Goal: Task Accomplishment & Management: Manage account settings

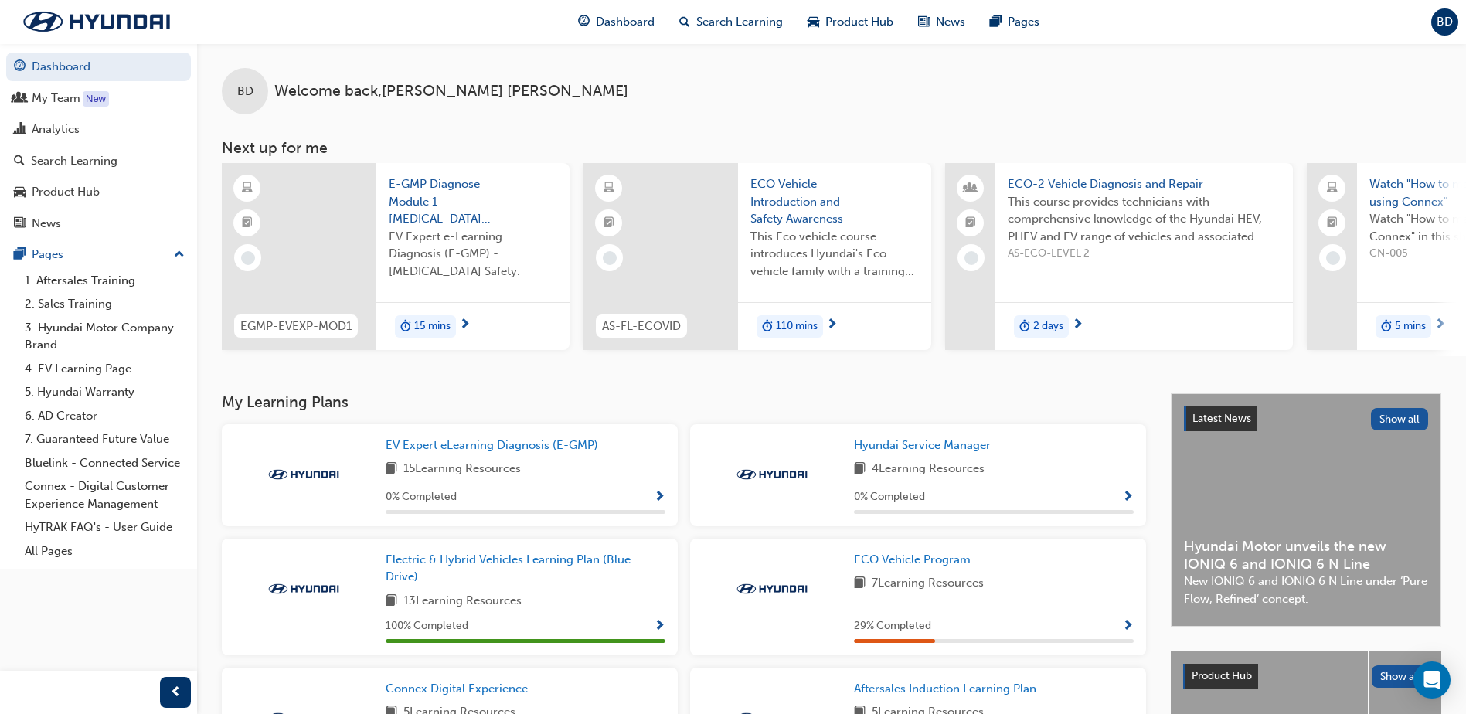
scroll to position [190, 0]
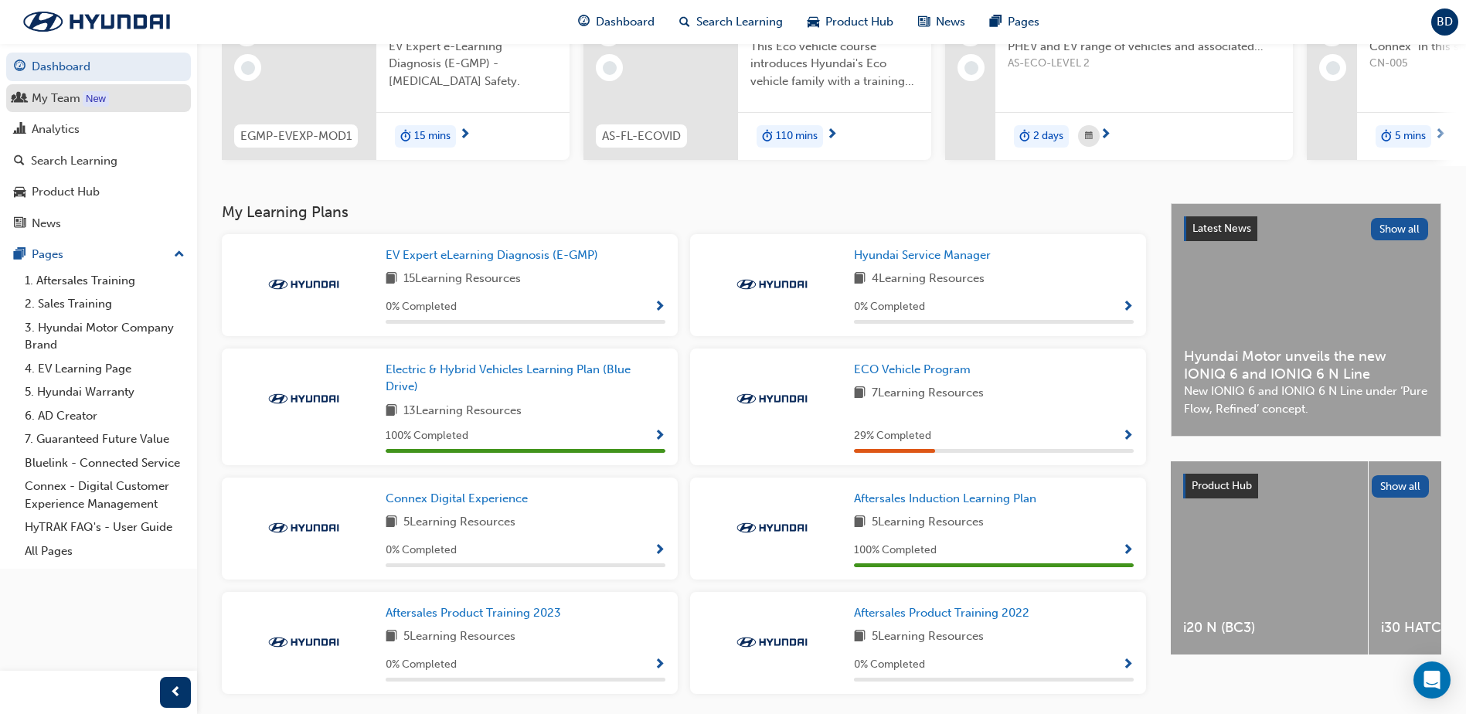
click at [60, 95] on div "My Team" at bounding box center [56, 99] width 49 height 18
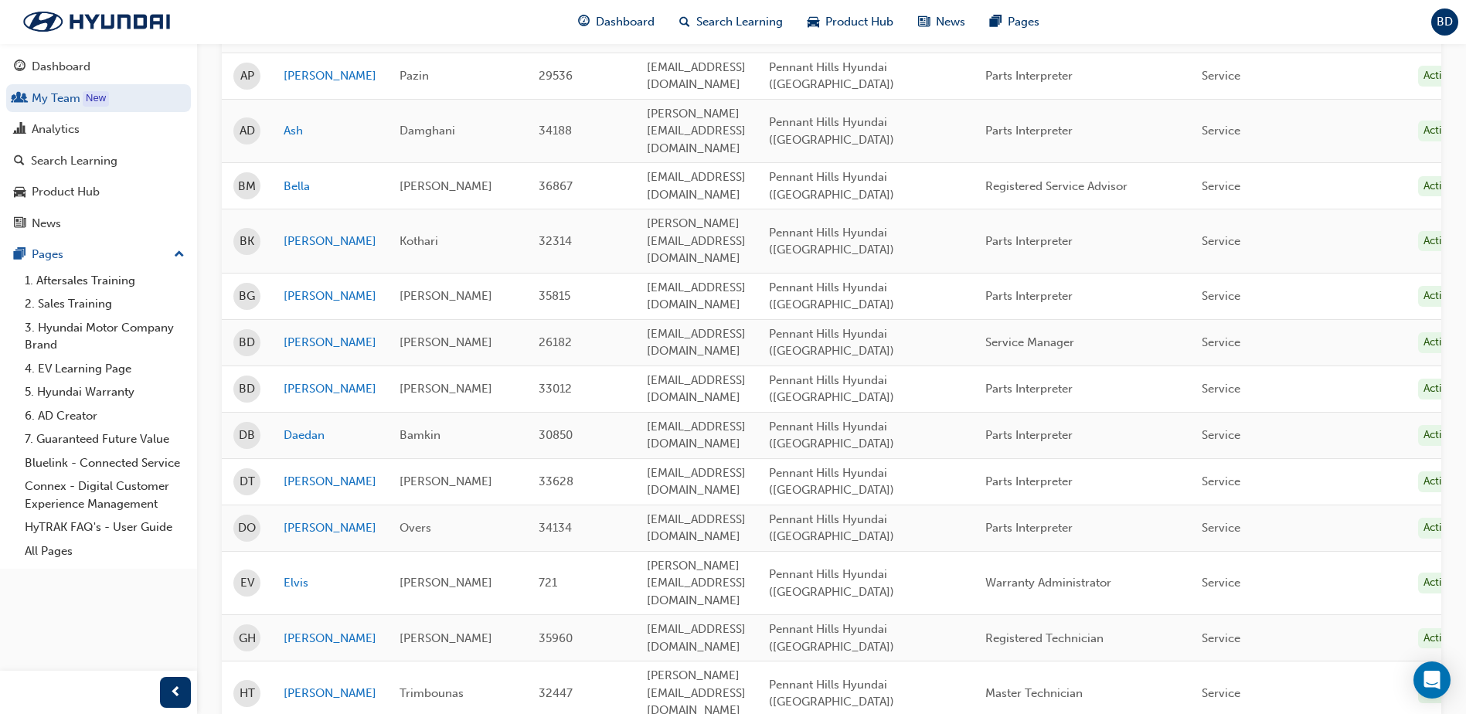
scroll to position [309, 0]
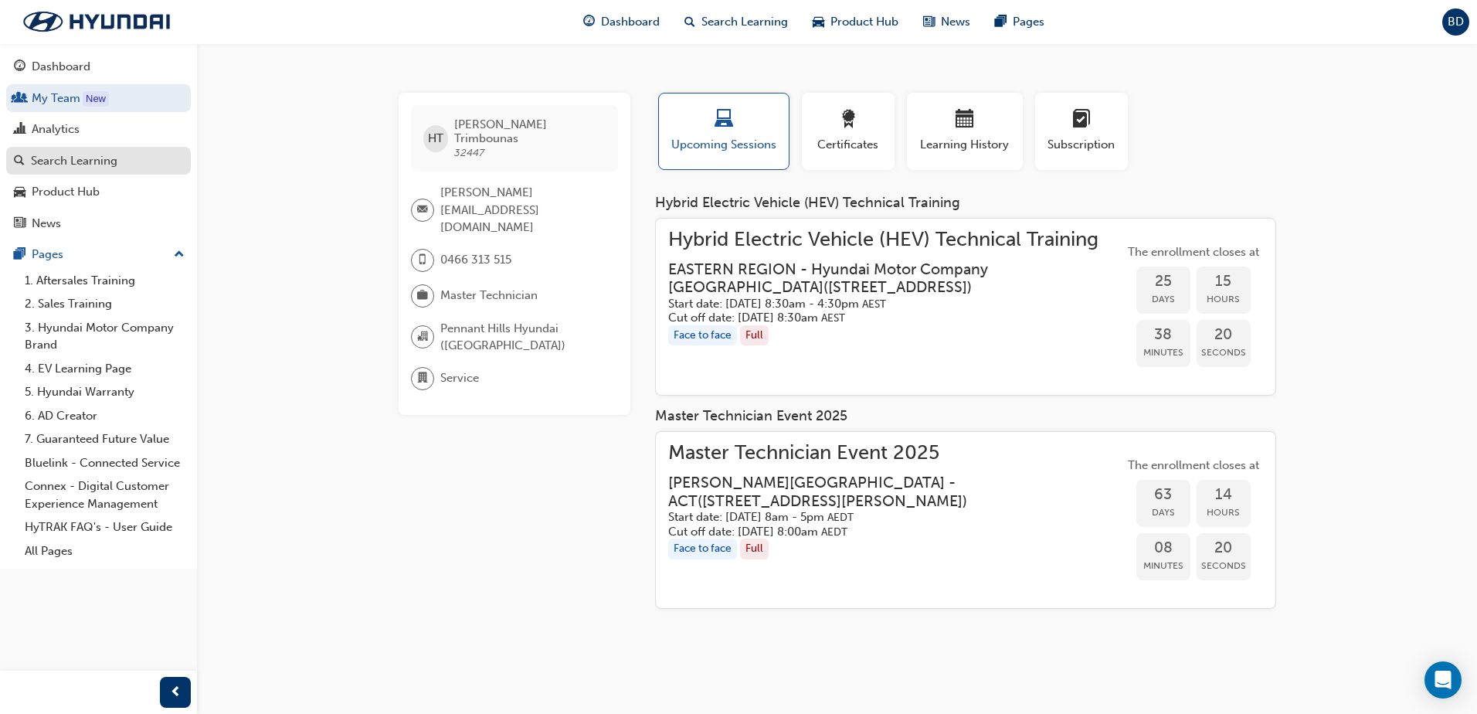
click at [97, 161] on div "Search Learning" at bounding box center [74, 161] width 87 height 18
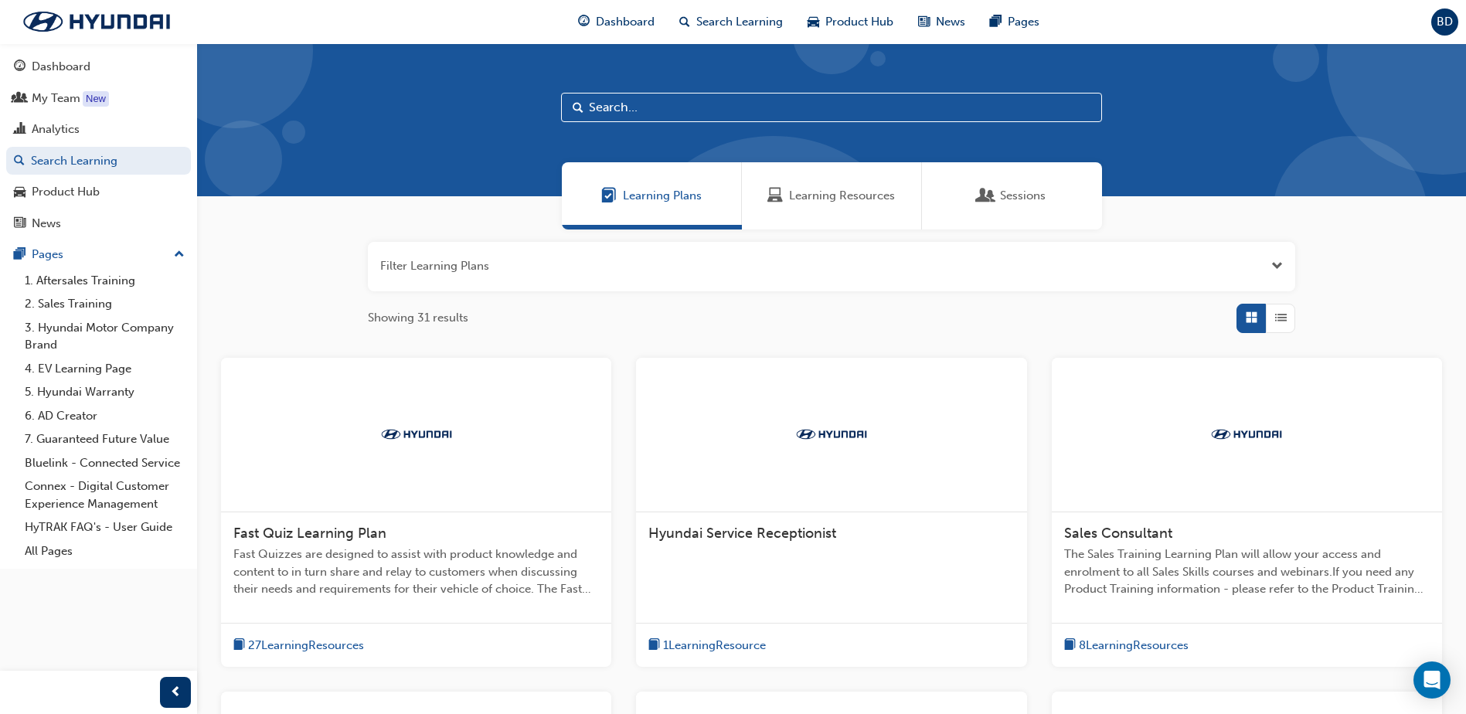
click at [651, 111] on input "text" at bounding box center [831, 107] width 541 height 29
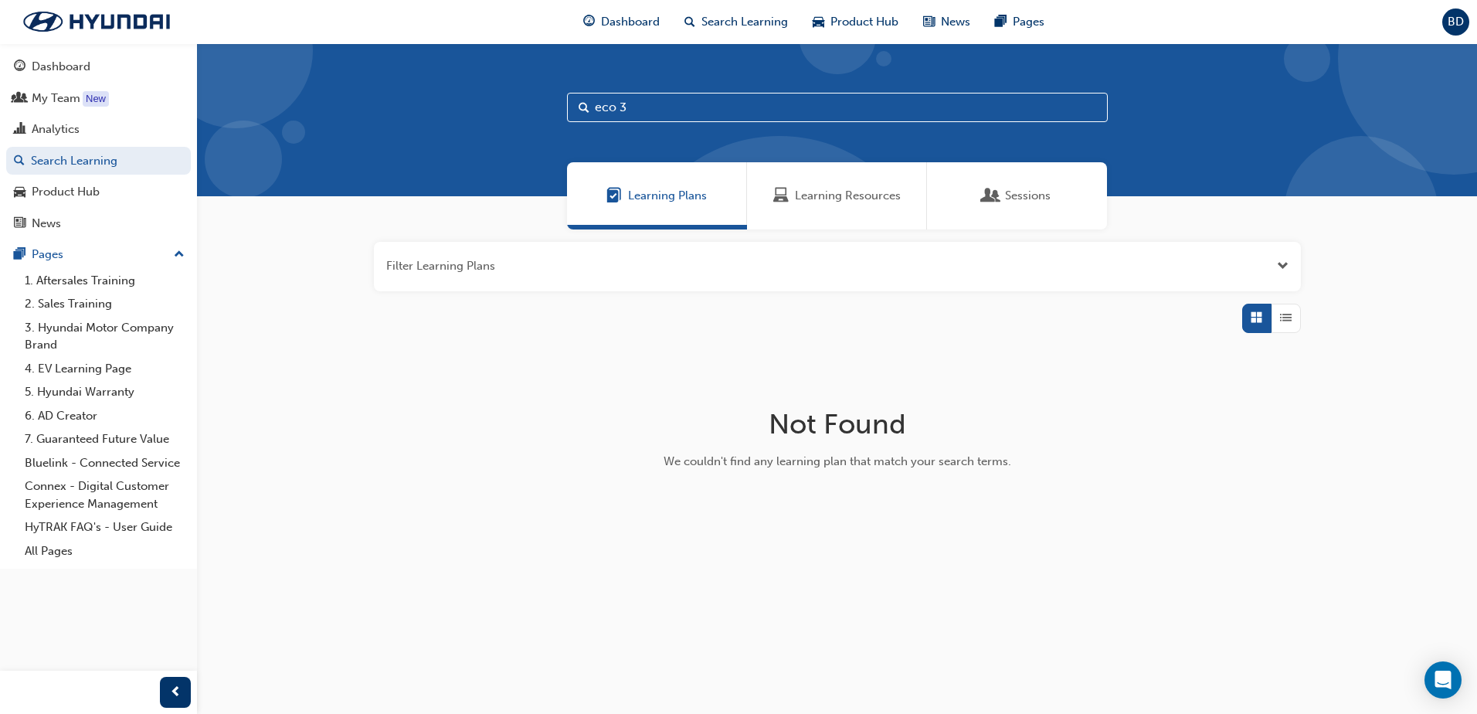
click at [633, 107] on input "eco 3" at bounding box center [837, 107] width 541 height 29
type input "e"
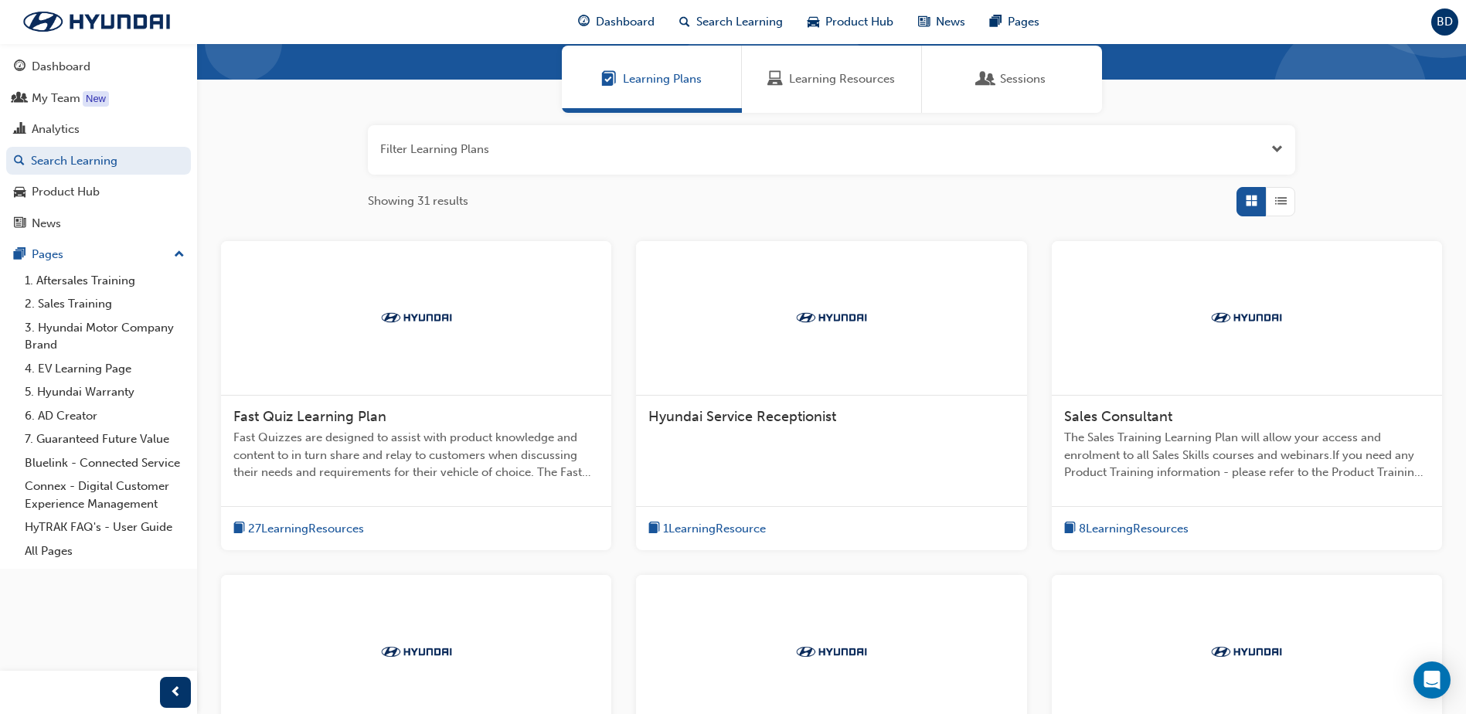
scroll to position [386, 0]
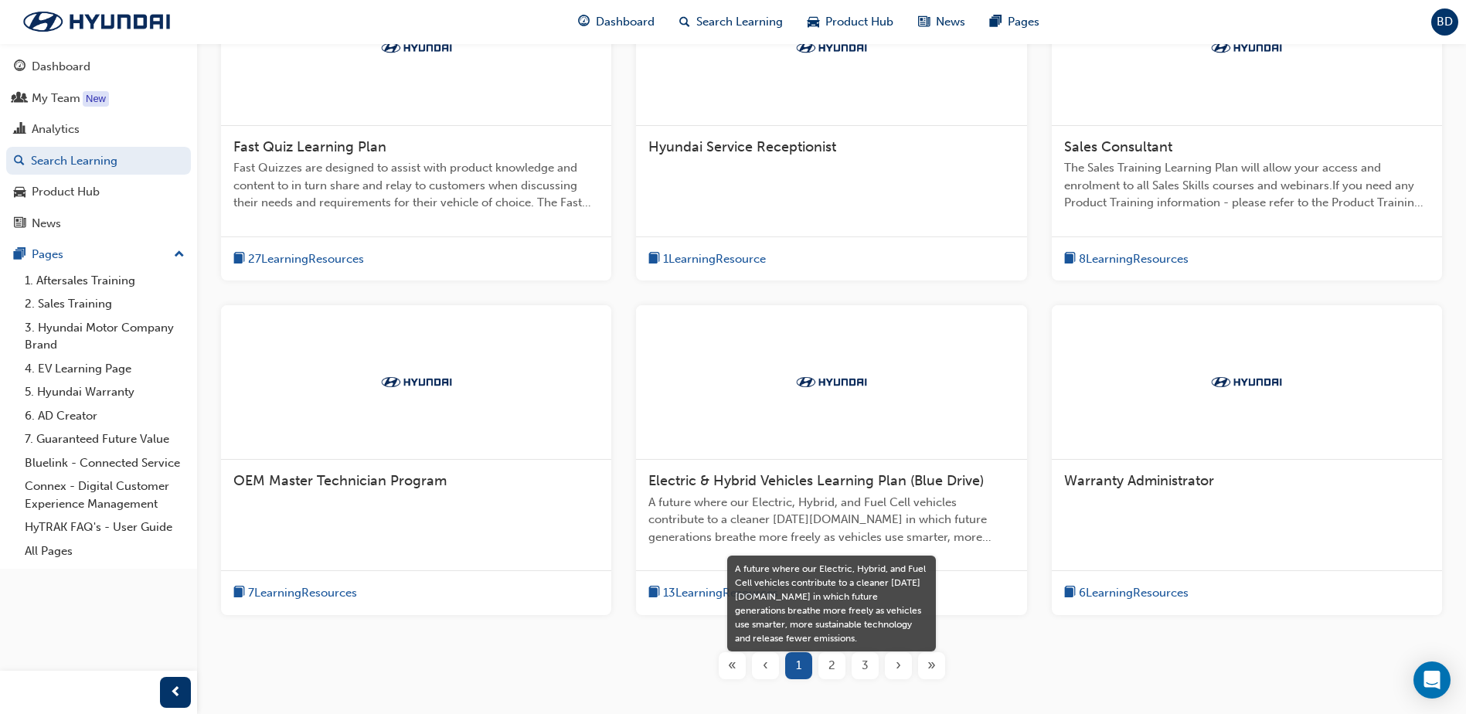
click at [842, 502] on span "A future where our Electric, Hybrid, and Fuel Cell vehicles contribute to a cle…" at bounding box center [830, 520] width 365 height 53
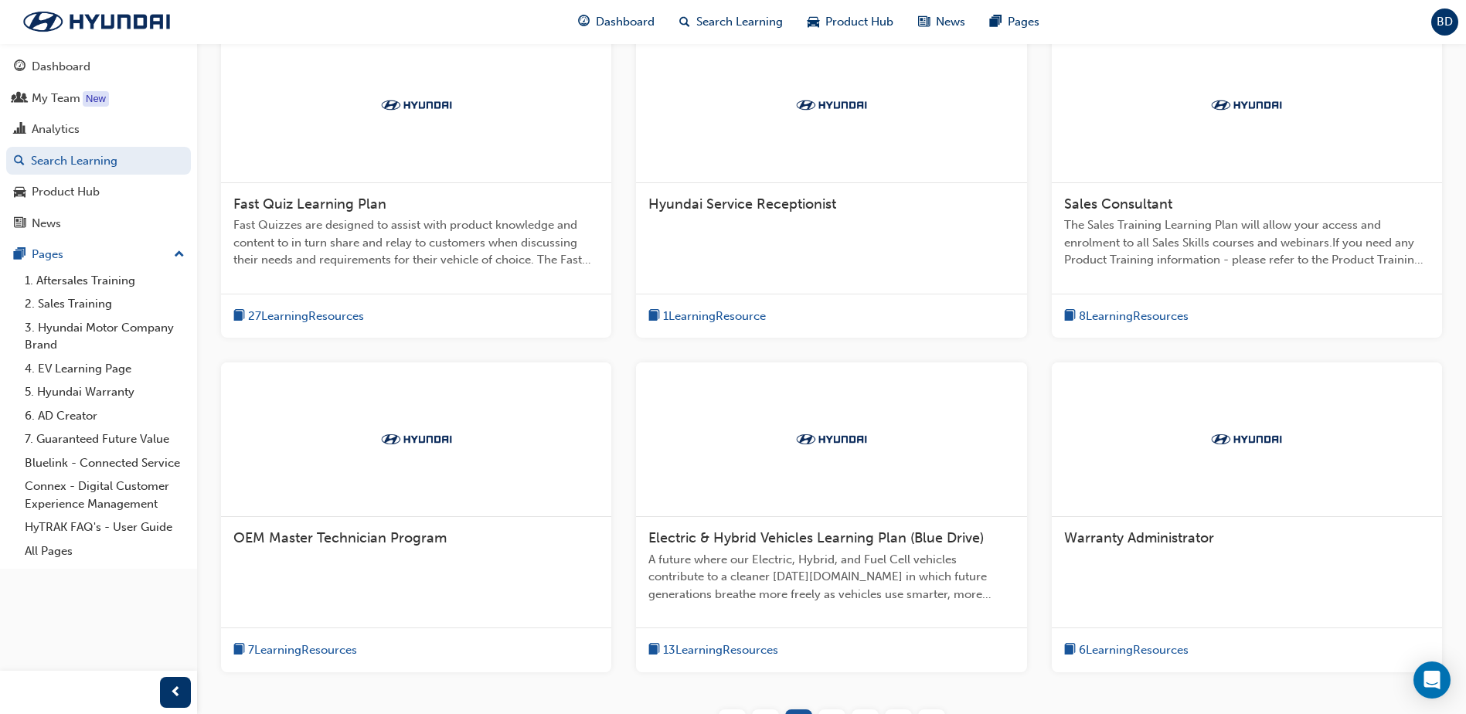
scroll to position [477, 0]
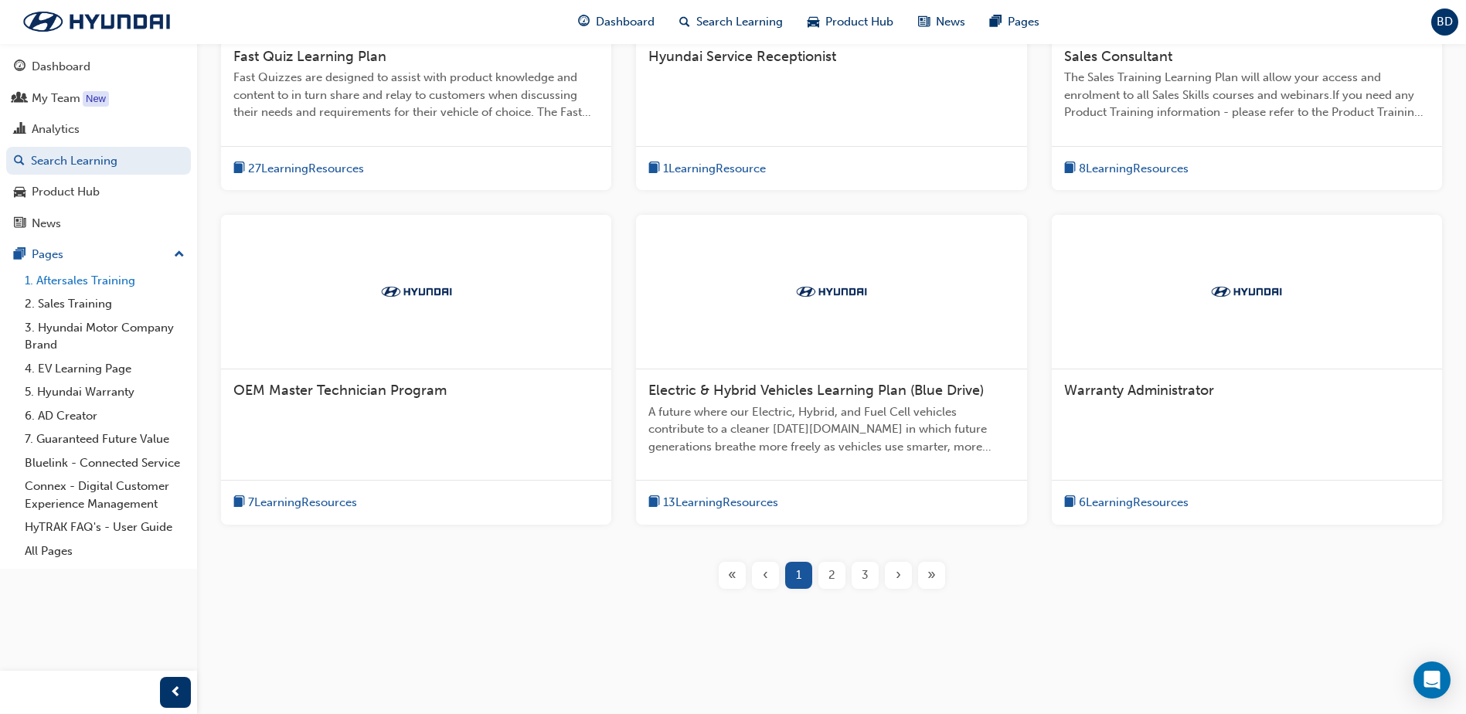
click at [73, 283] on link "1. Aftersales Training" at bounding box center [105, 281] width 172 height 24
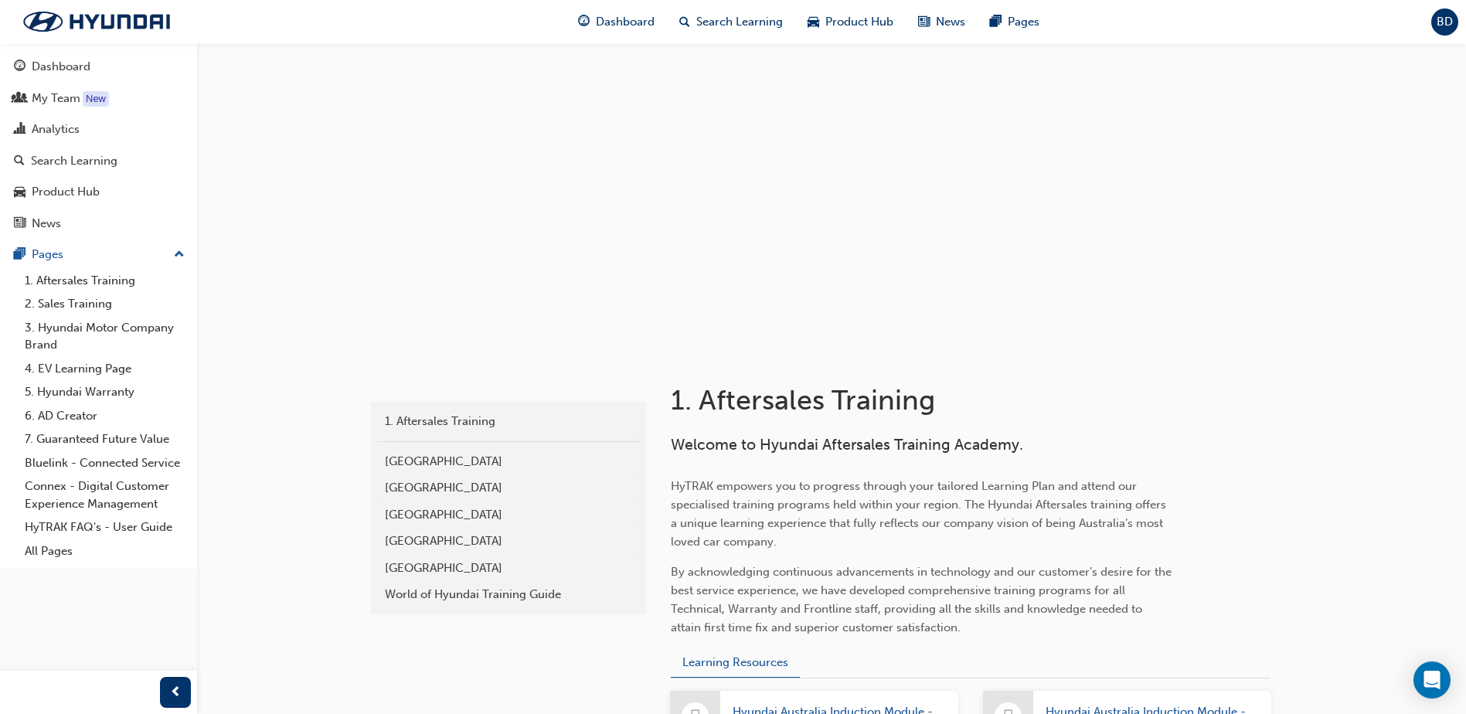
scroll to position [309, 0]
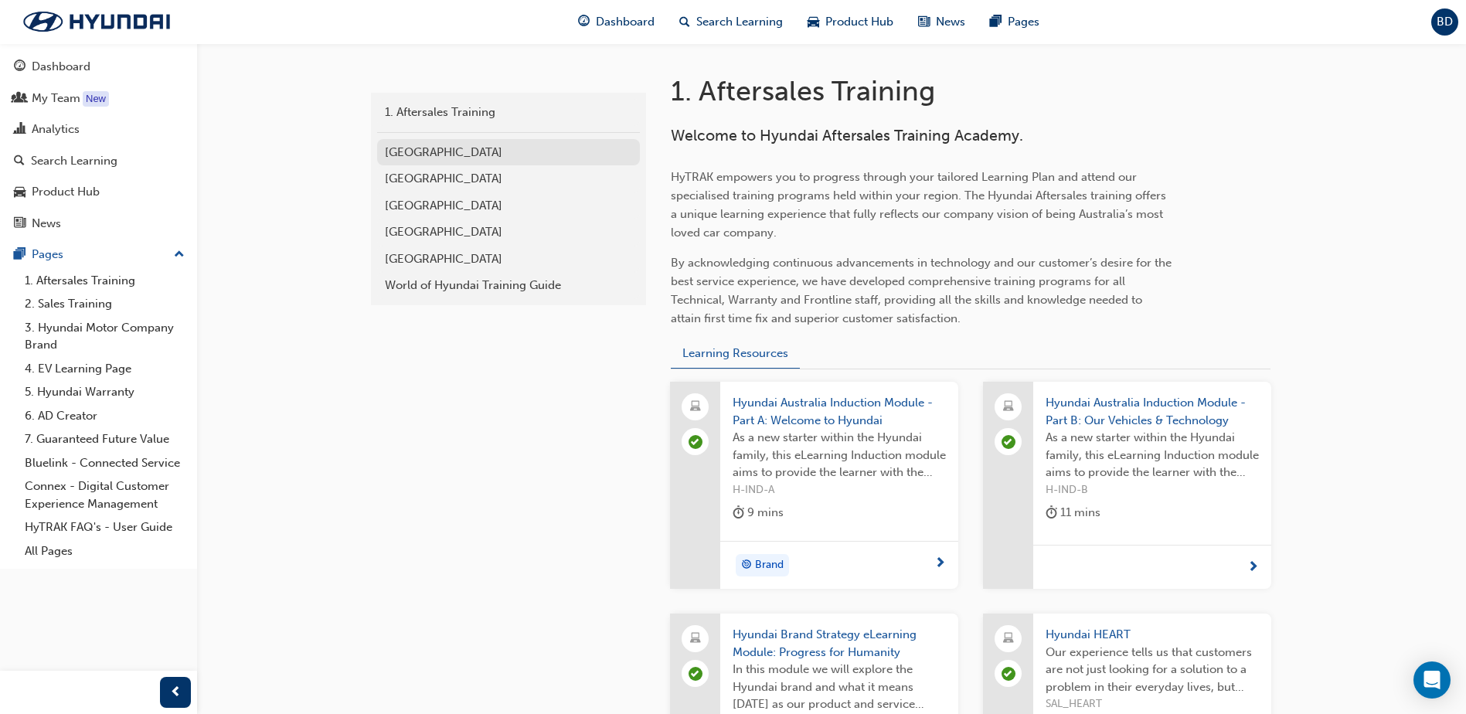
click at [426, 149] on div "[GEOGRAPHIC_DATA]" at bounding box center [508, 153] width 247 height 18
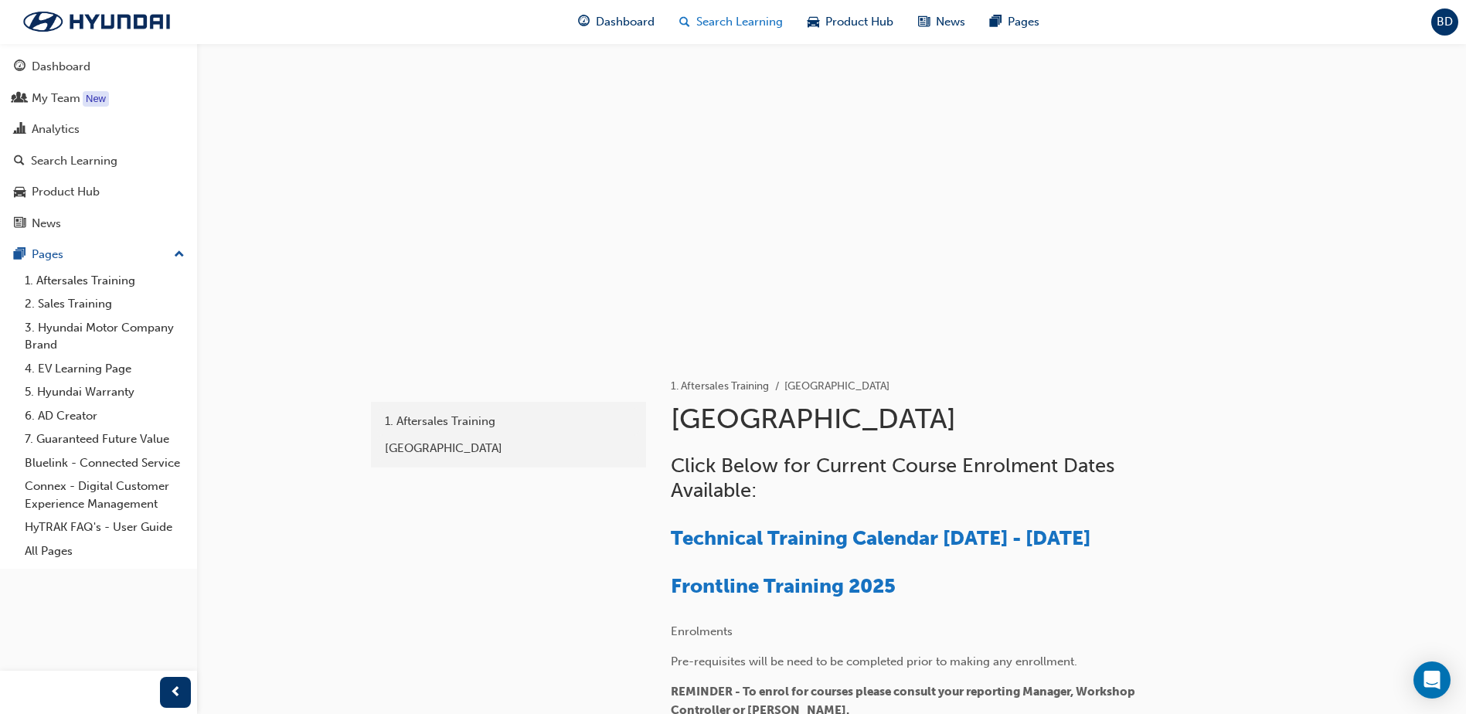
click at [711, 21] on span "Search Learning" at bounding box center [739, 22] width 87 height 18
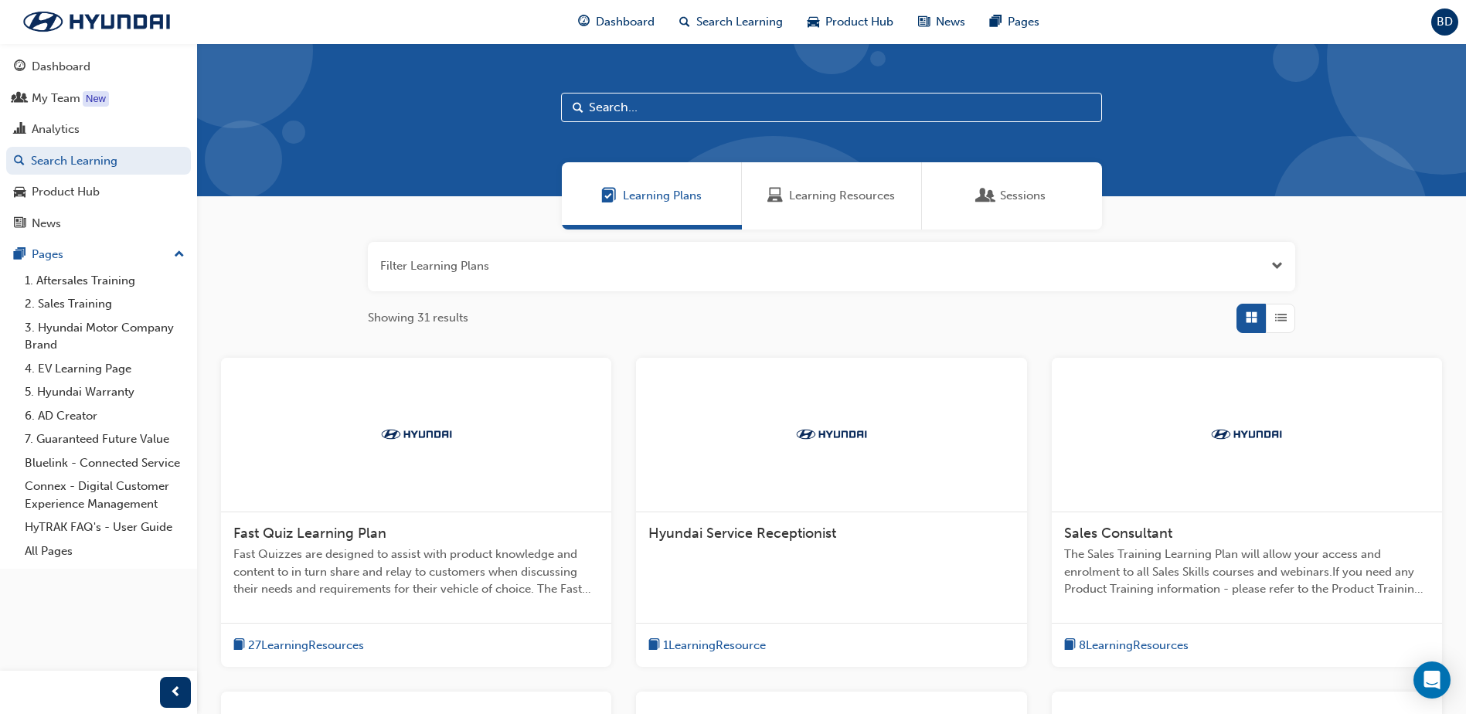
drag, startPoint x: 1025, startPoint y: 206, endPoint x: 1015, endPoint y: 206, distance: 10.0
click at [1025, 206] on div "Sessions" at bounding box center [1012, 195] width 180 height 67
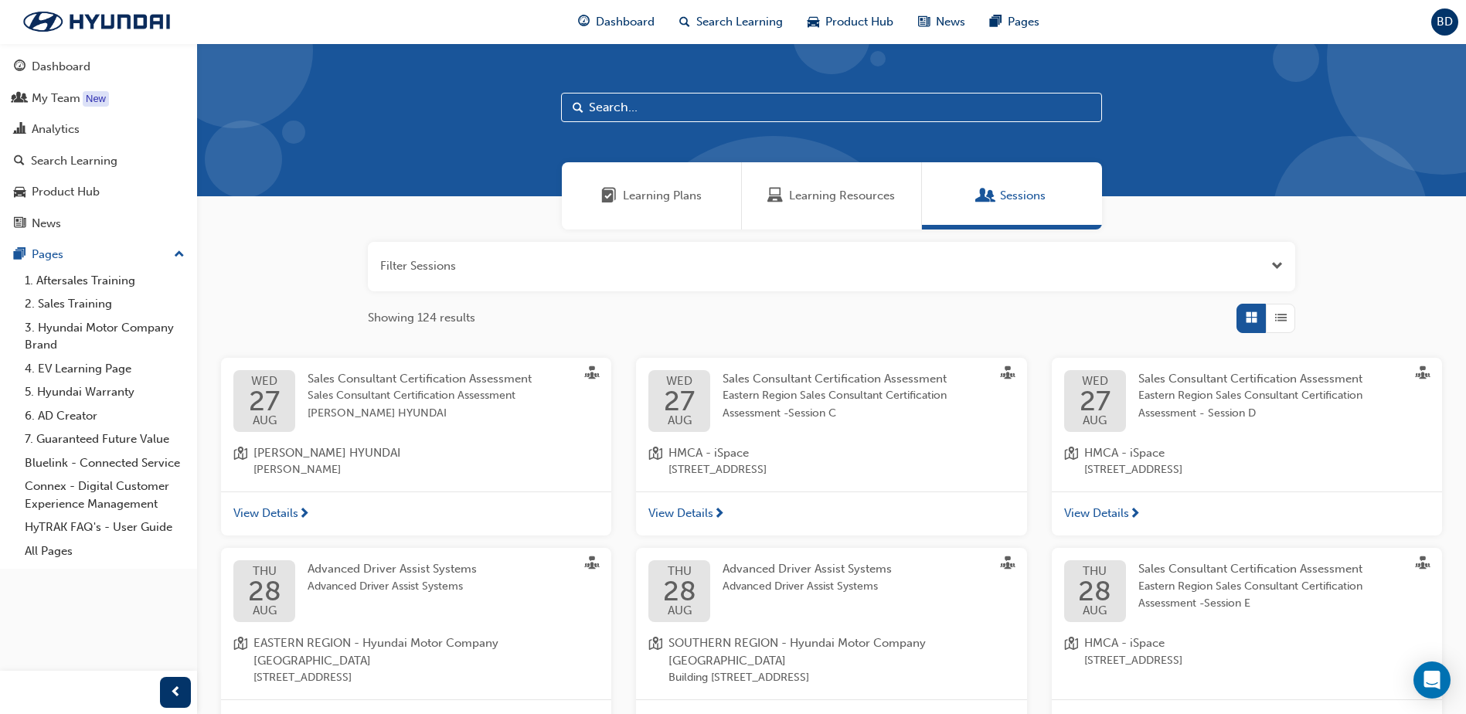
click at [468, 275] on button "button" at bounding box center [831, 266] width 927 height 49
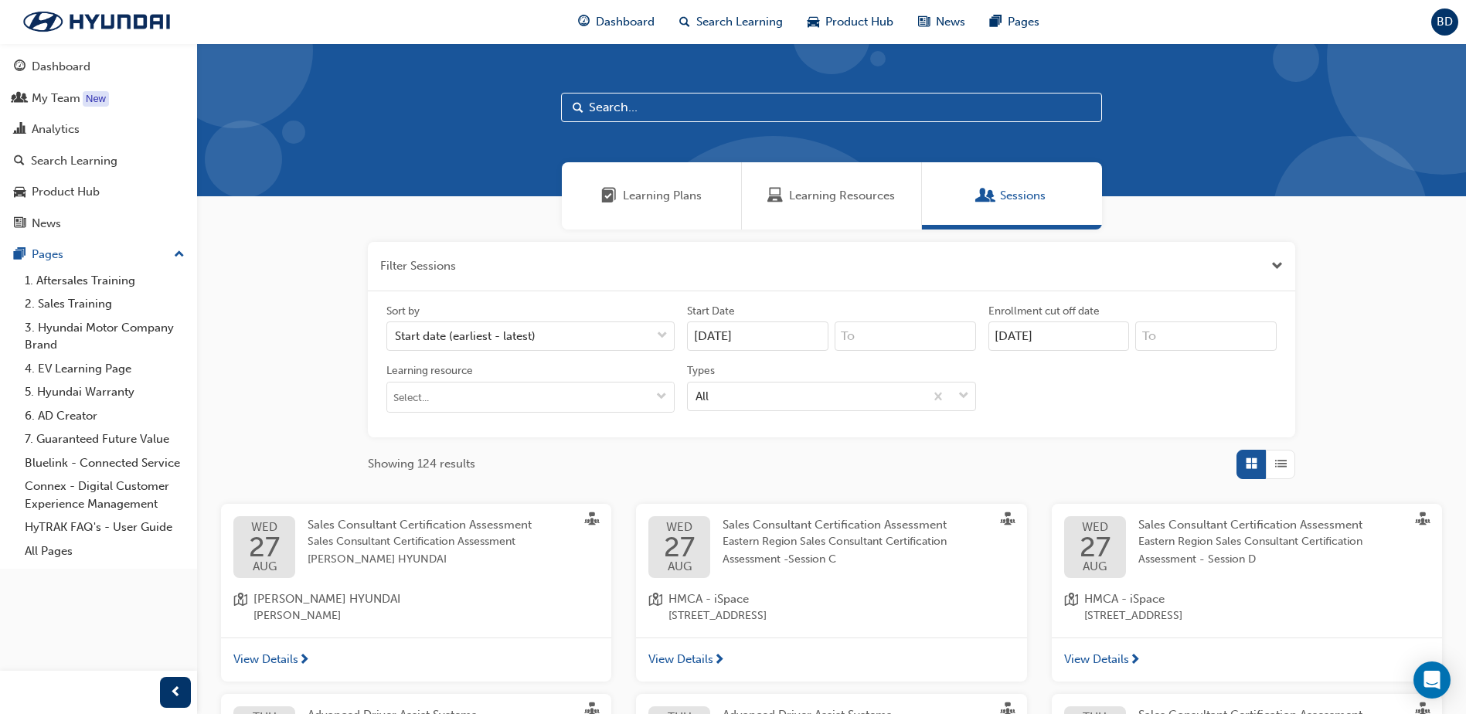
click at [444, 267] on button "button" at bounding box center [831, 266] width 927 height 49
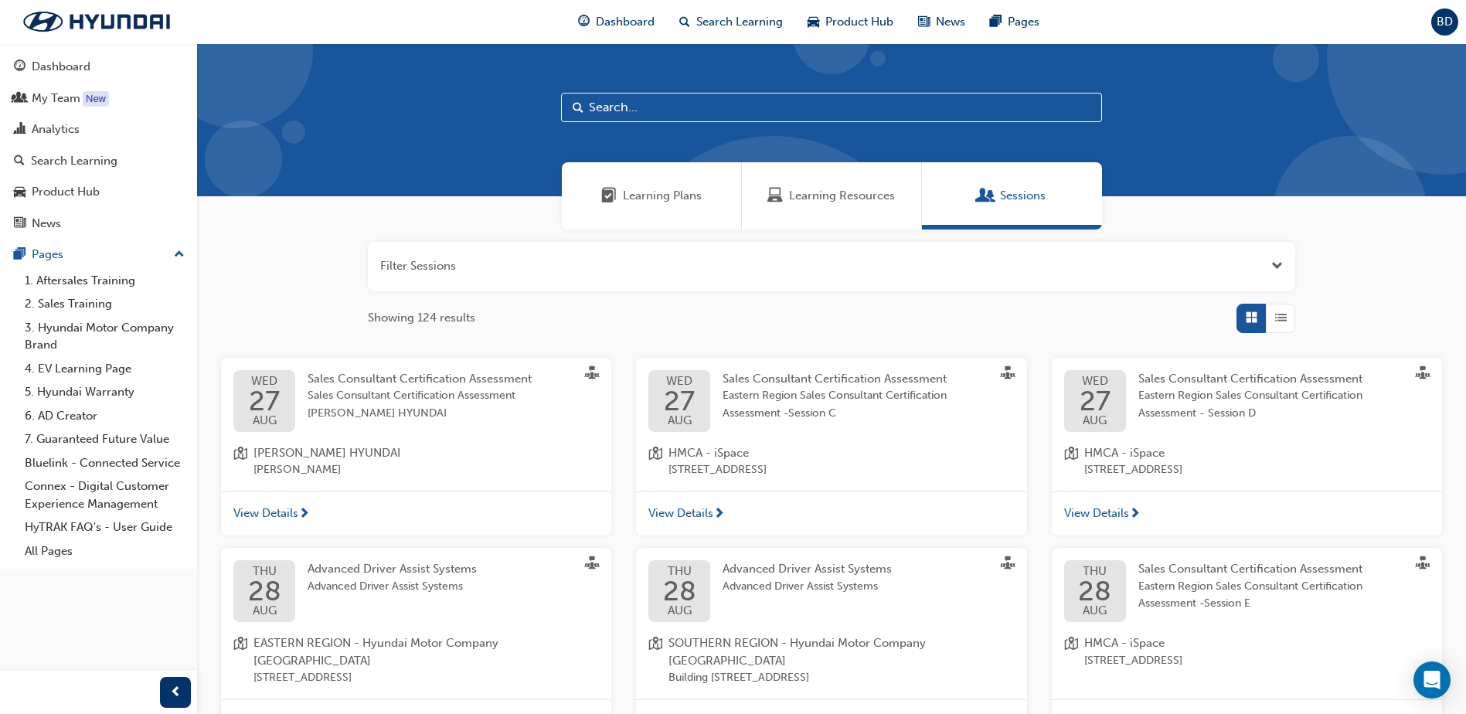
click at [439, 267] on button "button" at bounding box center [831, 266] width 927 height 49
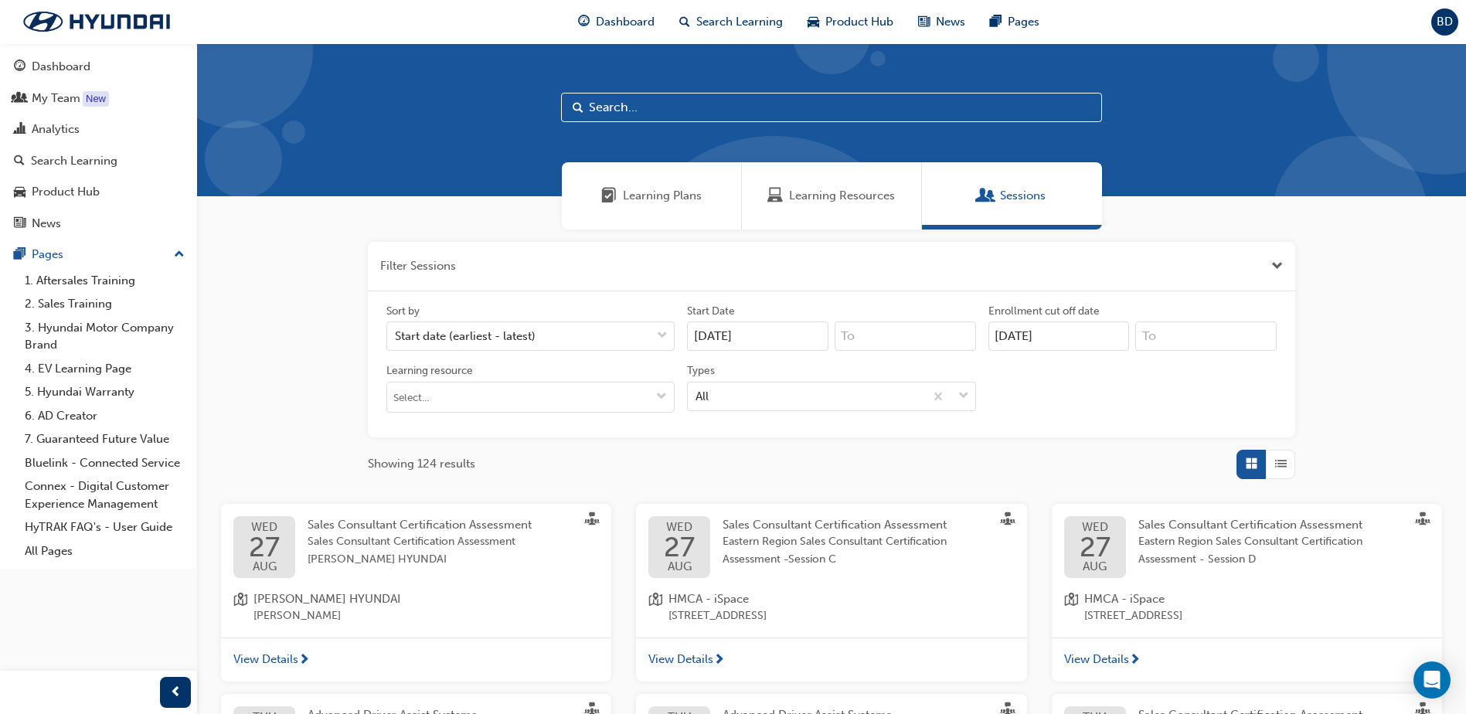
click at [636, 104] on input "text" at bounding box center [831, 107] width 541 height 29
type input "eco"
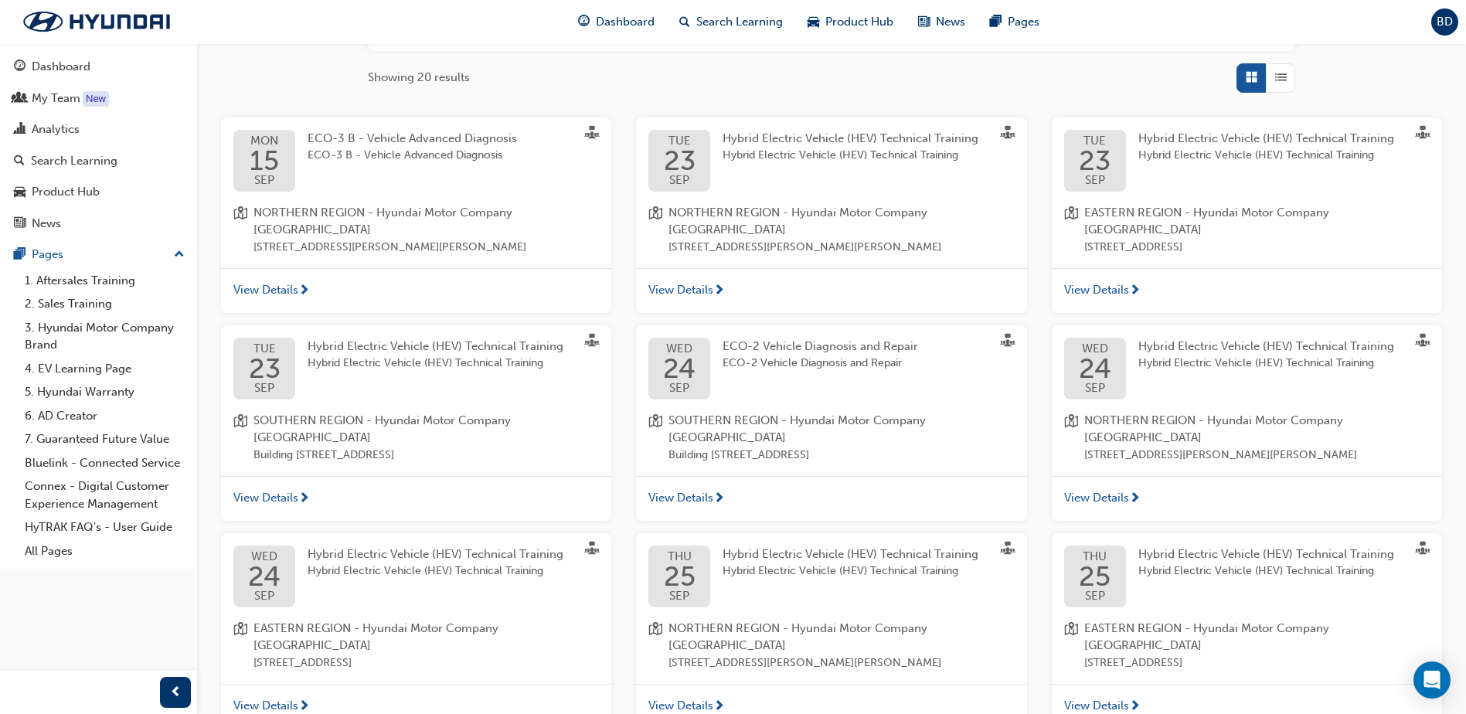
scroll to position [464, 0]
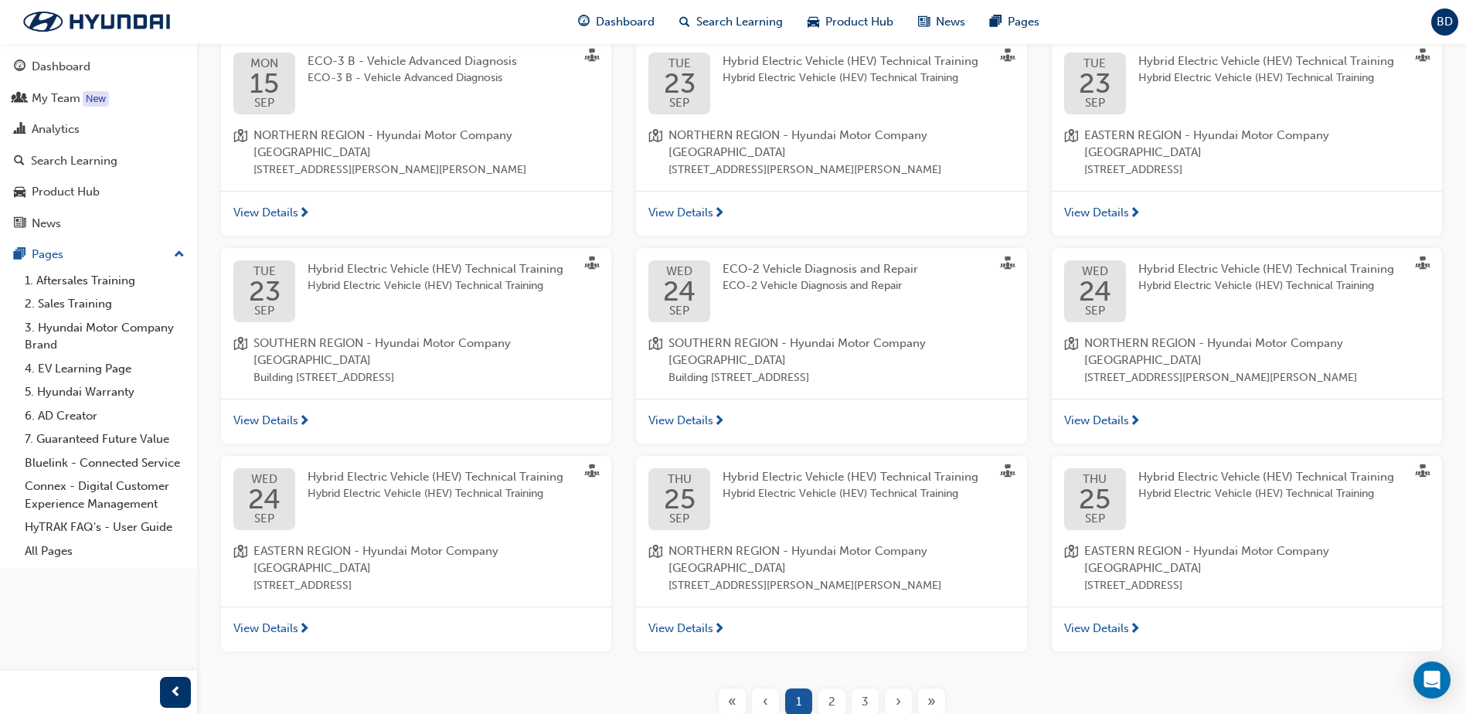
click at [830, 693] on span "2" at bounding box center [831, 702] width 7 height 18
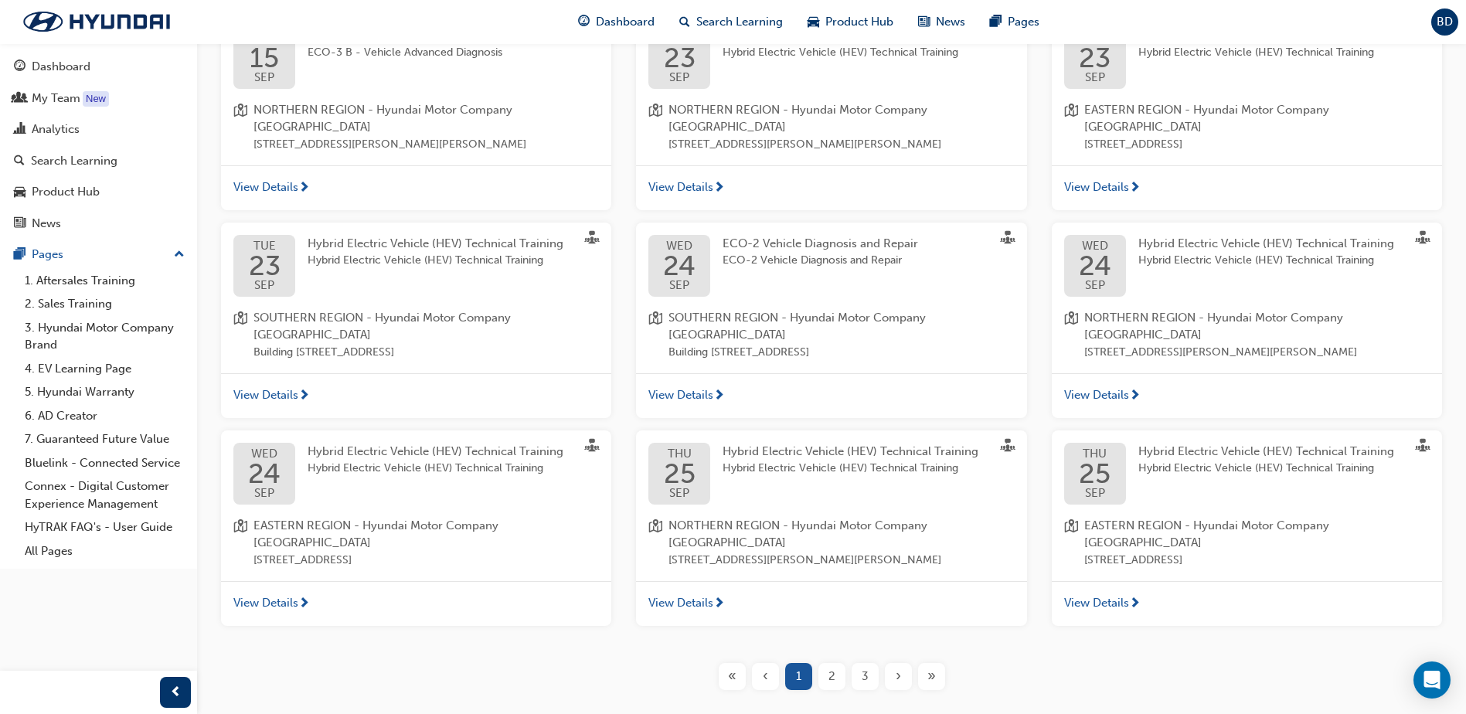
scroll to position [454, 0]
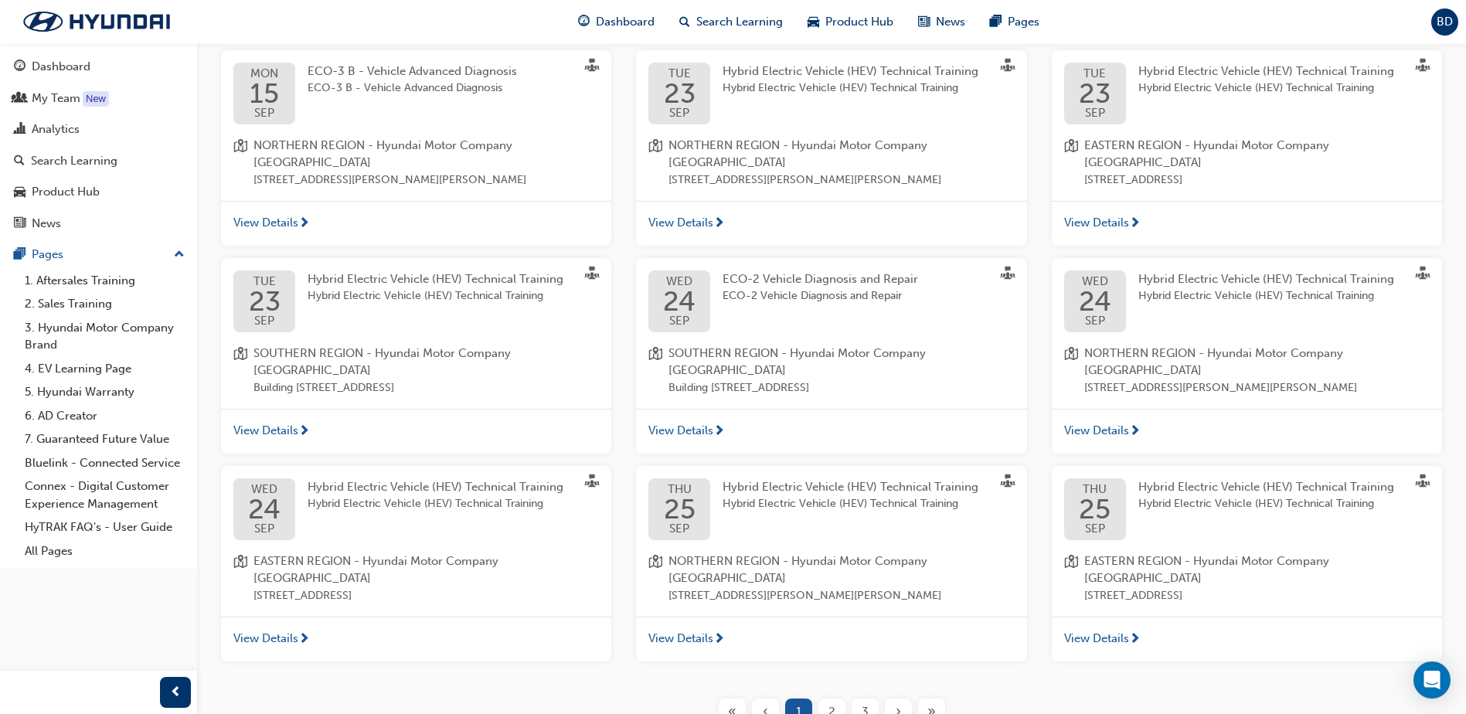
click at [835, 699] on div "2" at bounding box center [831, 712] width 27 height 27
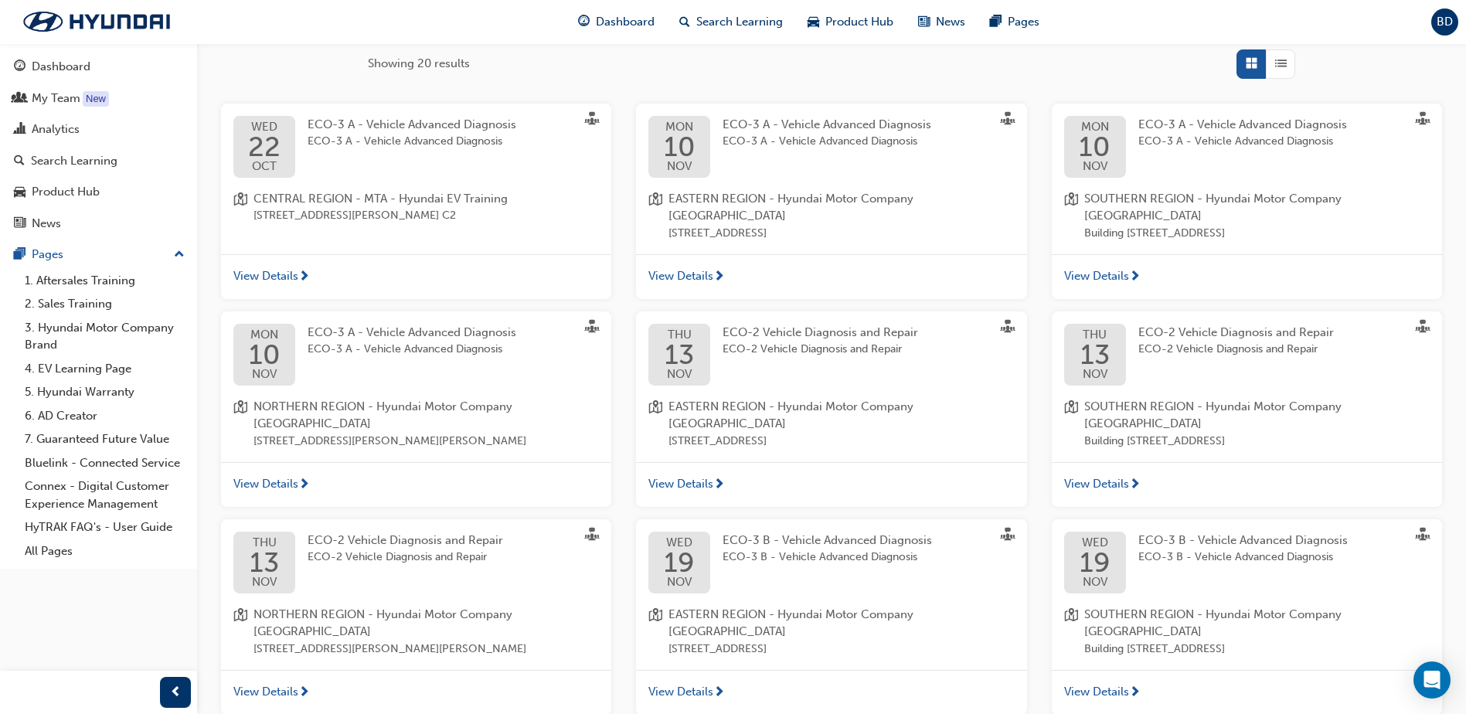
scroll to position [376, 0]
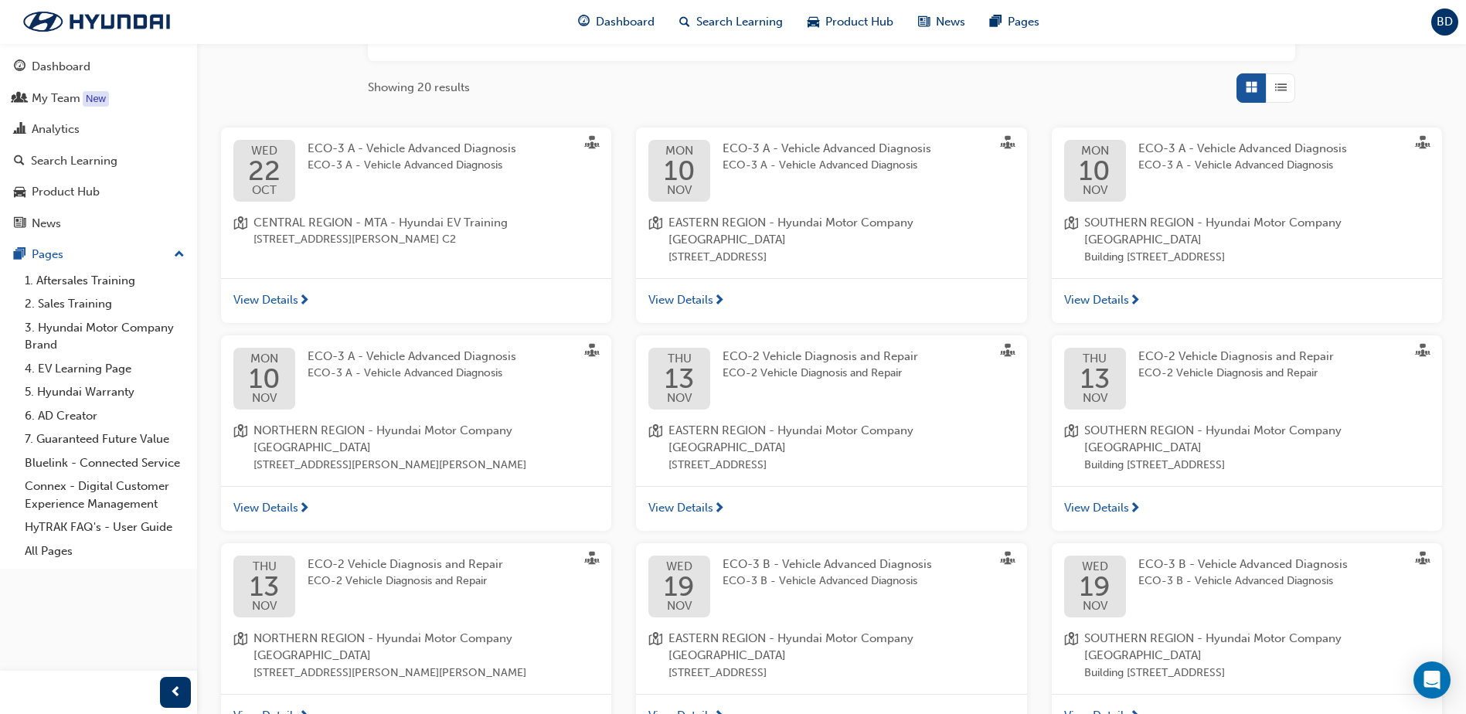
click at [701, 301] on span "View Details" at bounding box center [680, 300] width 65 height 18
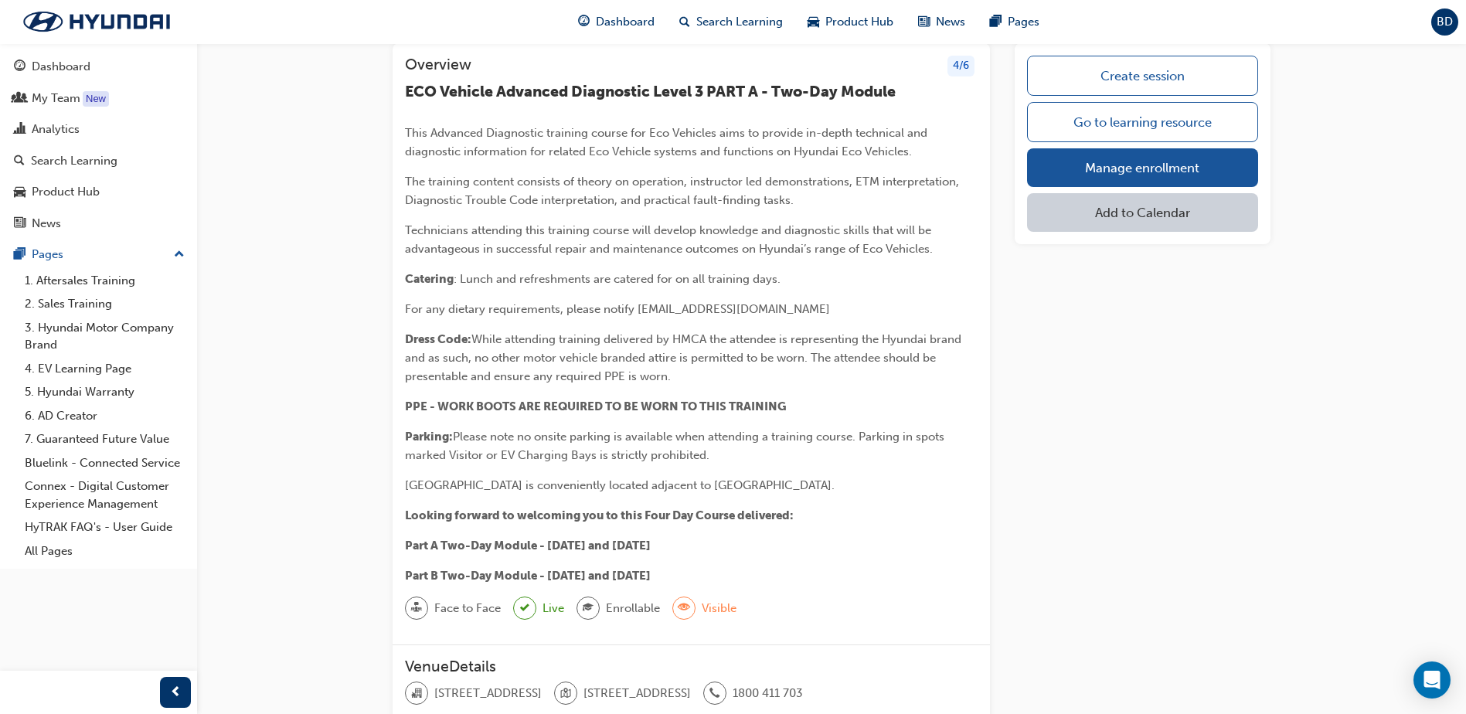
scroll to position [77, 0]
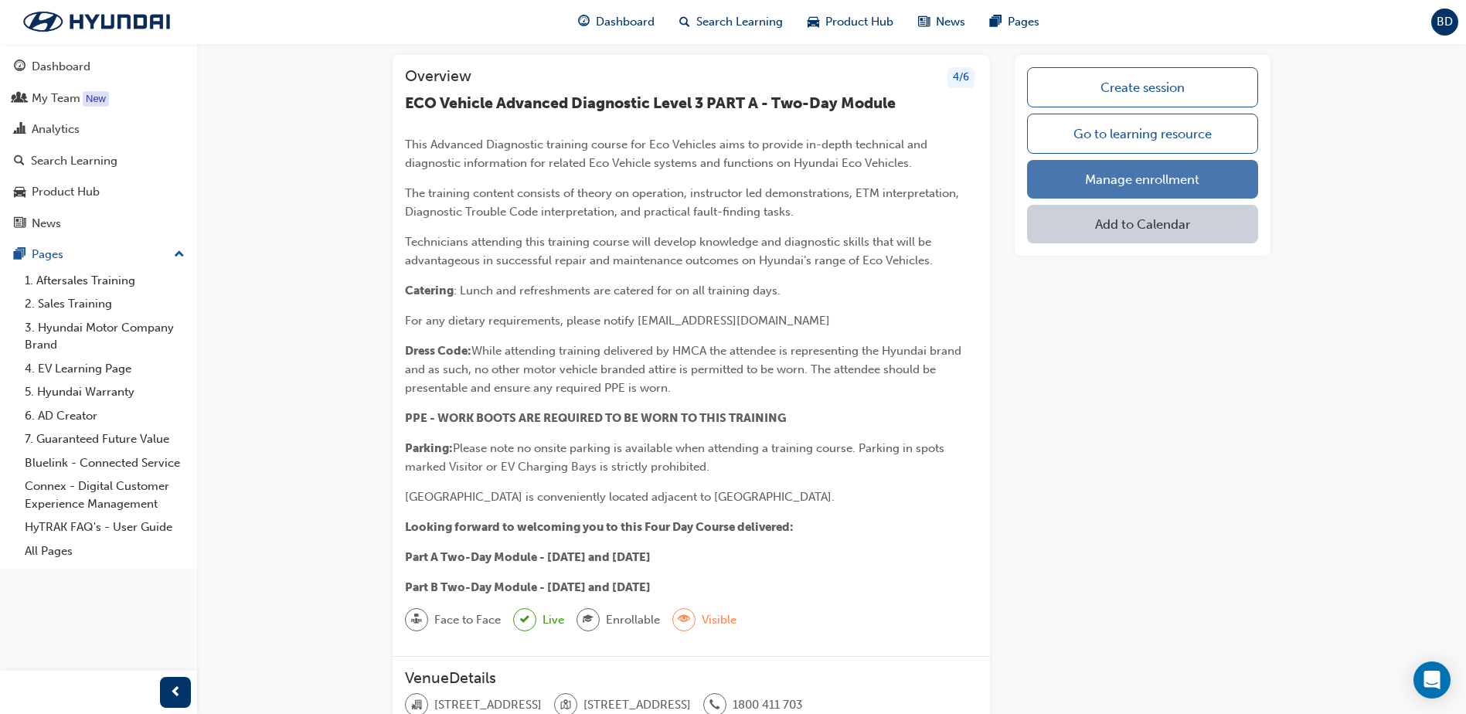
click at [1145, 183] on link "Manage enrollment" at bounding box center [1142, 179] width 231 height 39
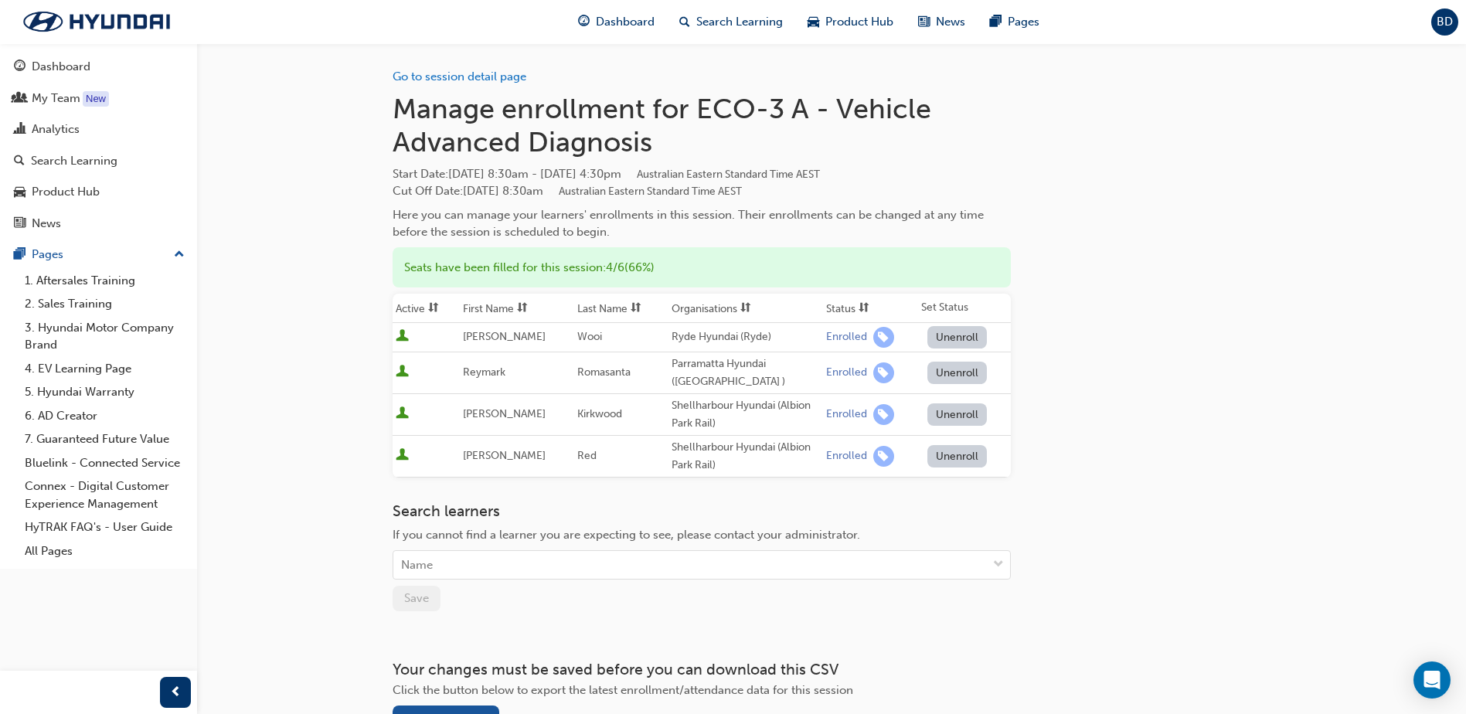
click at [897, 521] on div "Search learners If you cannot find a learner you are expecting to see, please c…" at bounding box center [702, 540] width 618 height 77
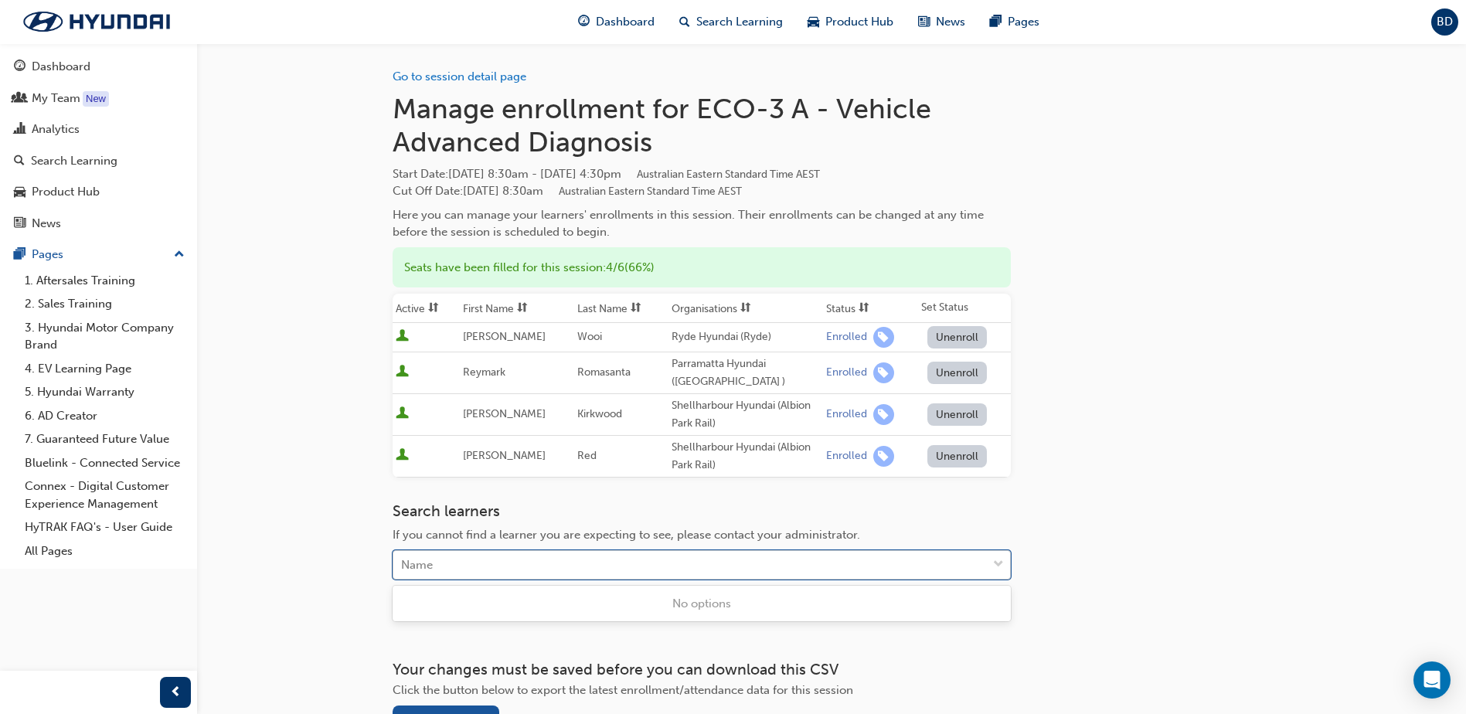
click at [461, 562] on div "Name" at bounding box center [689, 565] width 593 height 27
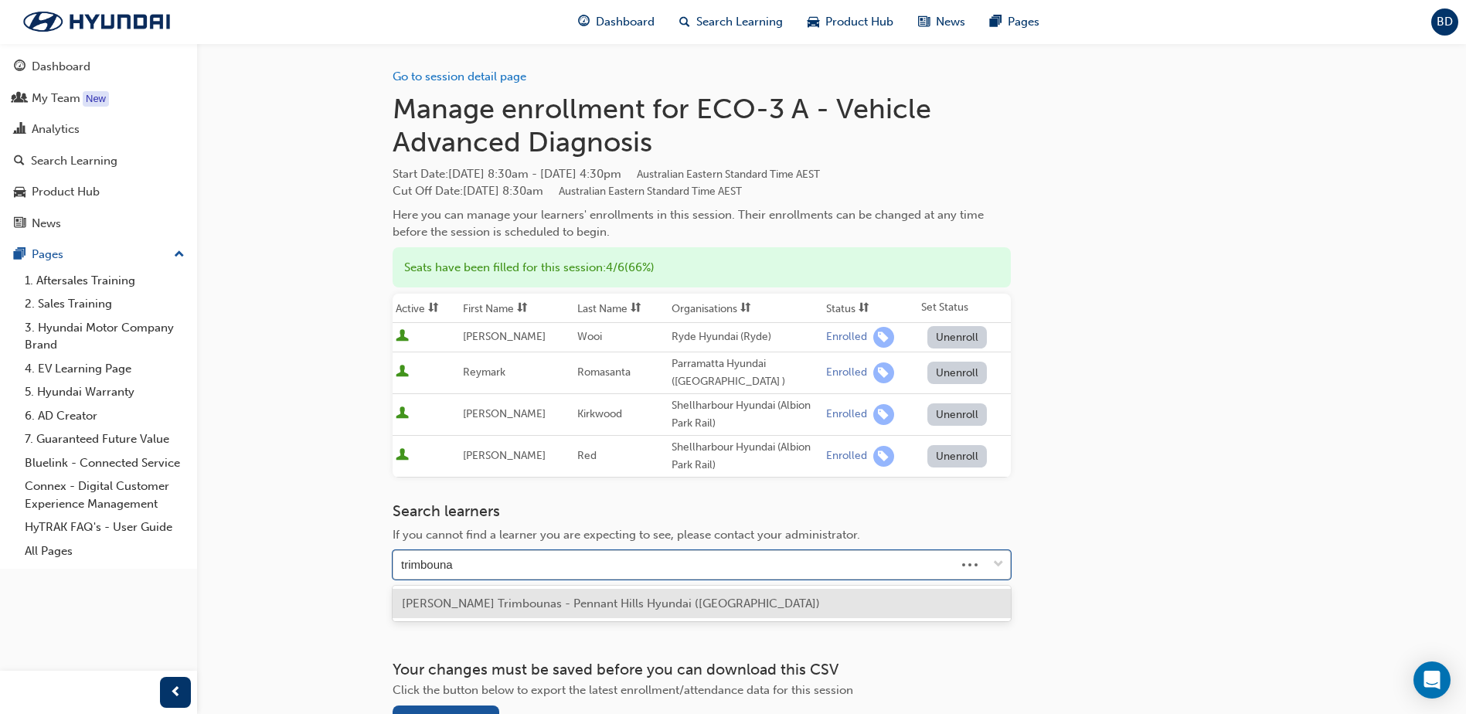
type input "trimbounas"
click at [506, 605] on span "[PERSON_NAME] Trimbounas - Pennant Hills Hyundai ([GEOGRAPHIC_DATA])" at bounding box center [611, 604] width 418 height 14
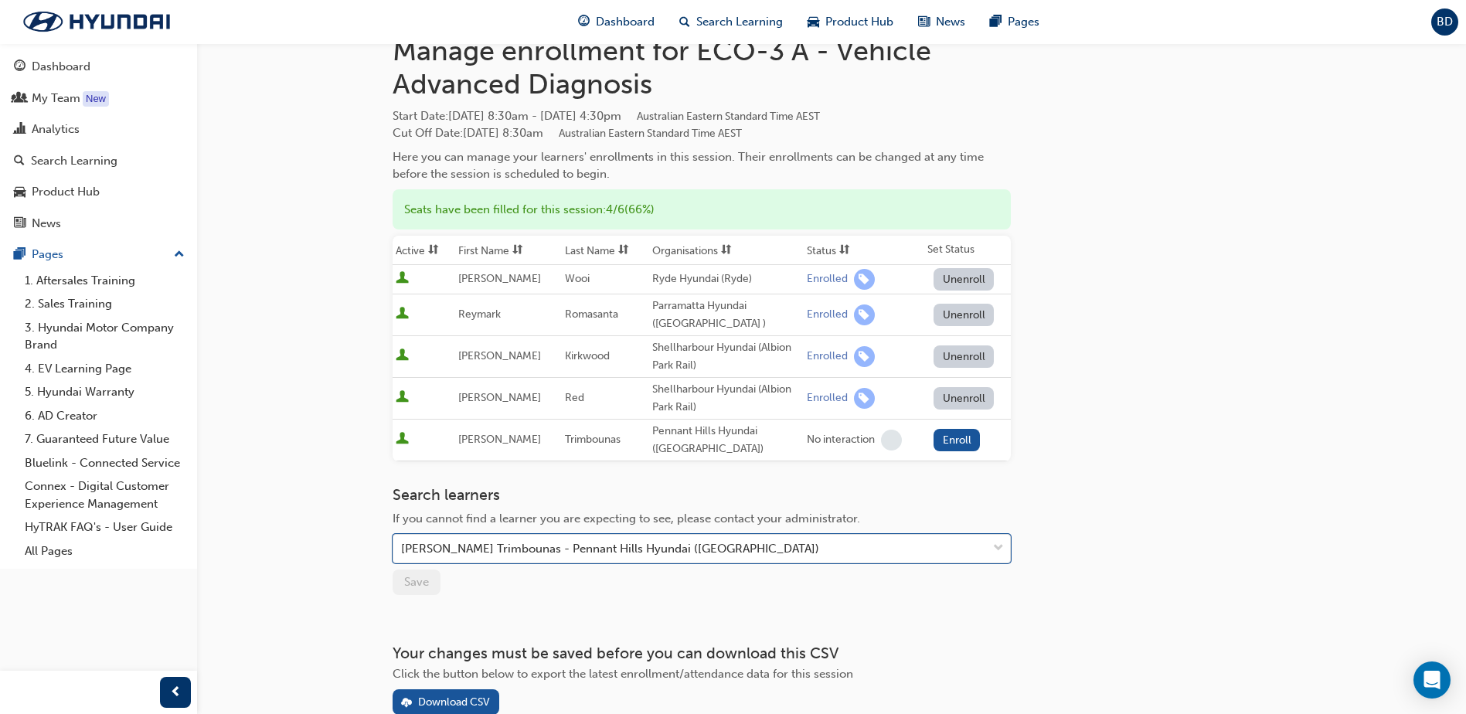
scroll to position [147, 0]
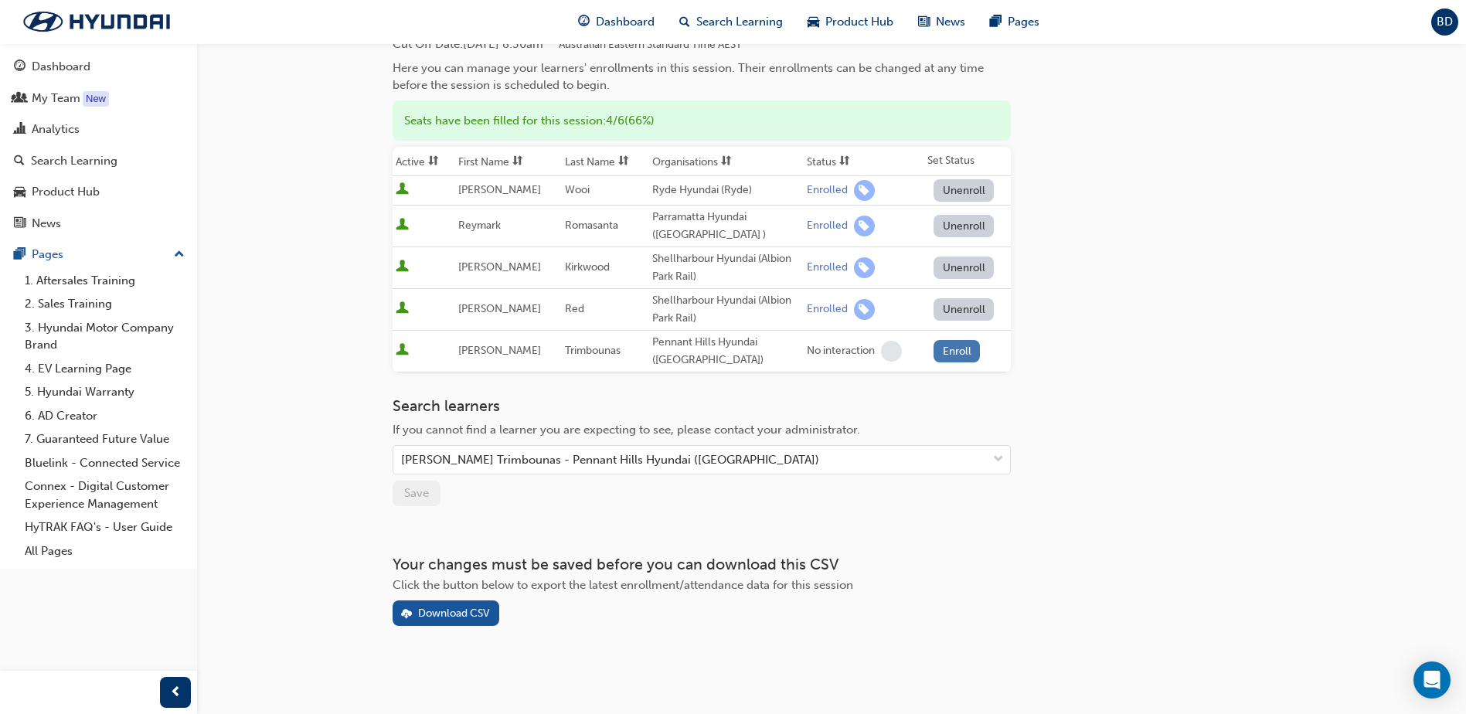
click at [960, 353] on button "Enroll" at bounding box center [956, 351] width 46 height 22
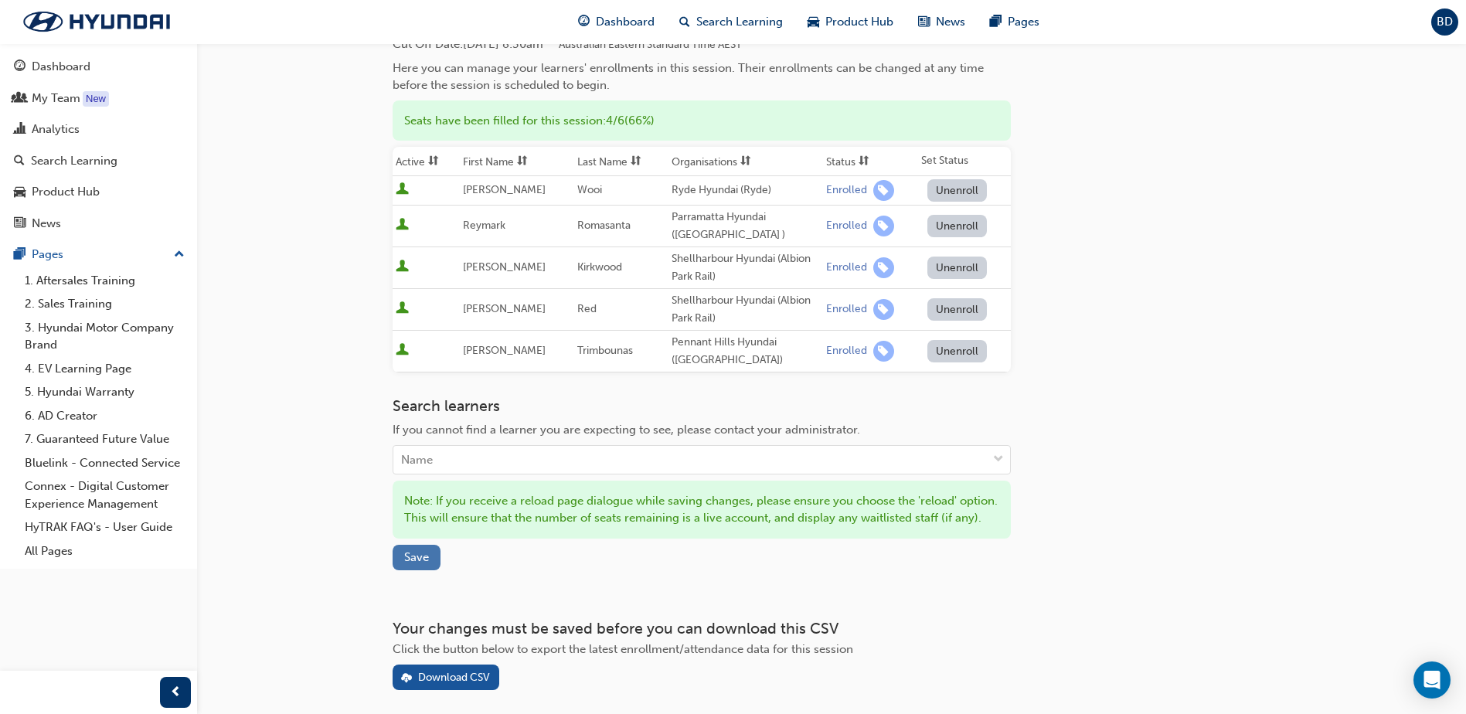
click at [423, 564] on span "Save" at bounding box center [416, 557] width 25 height 14
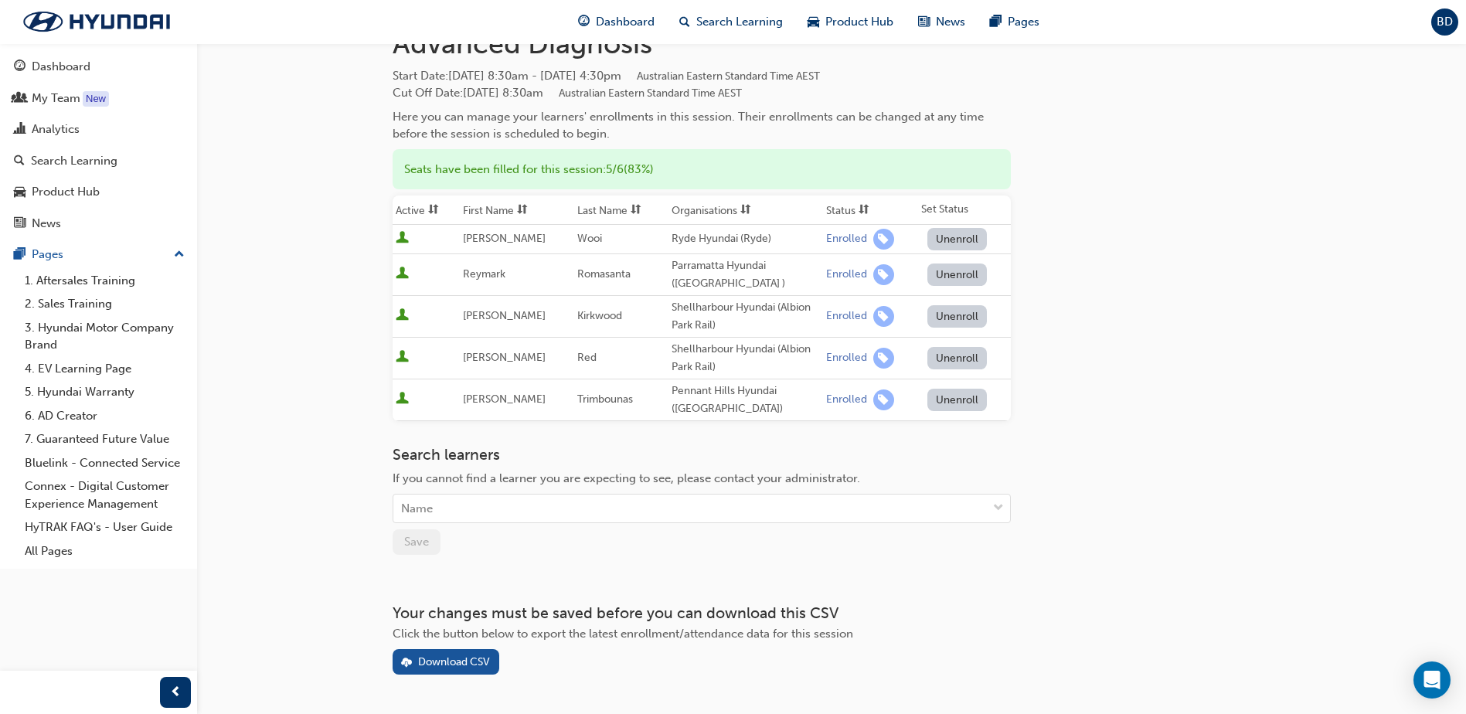
scroll to position [0, 0]
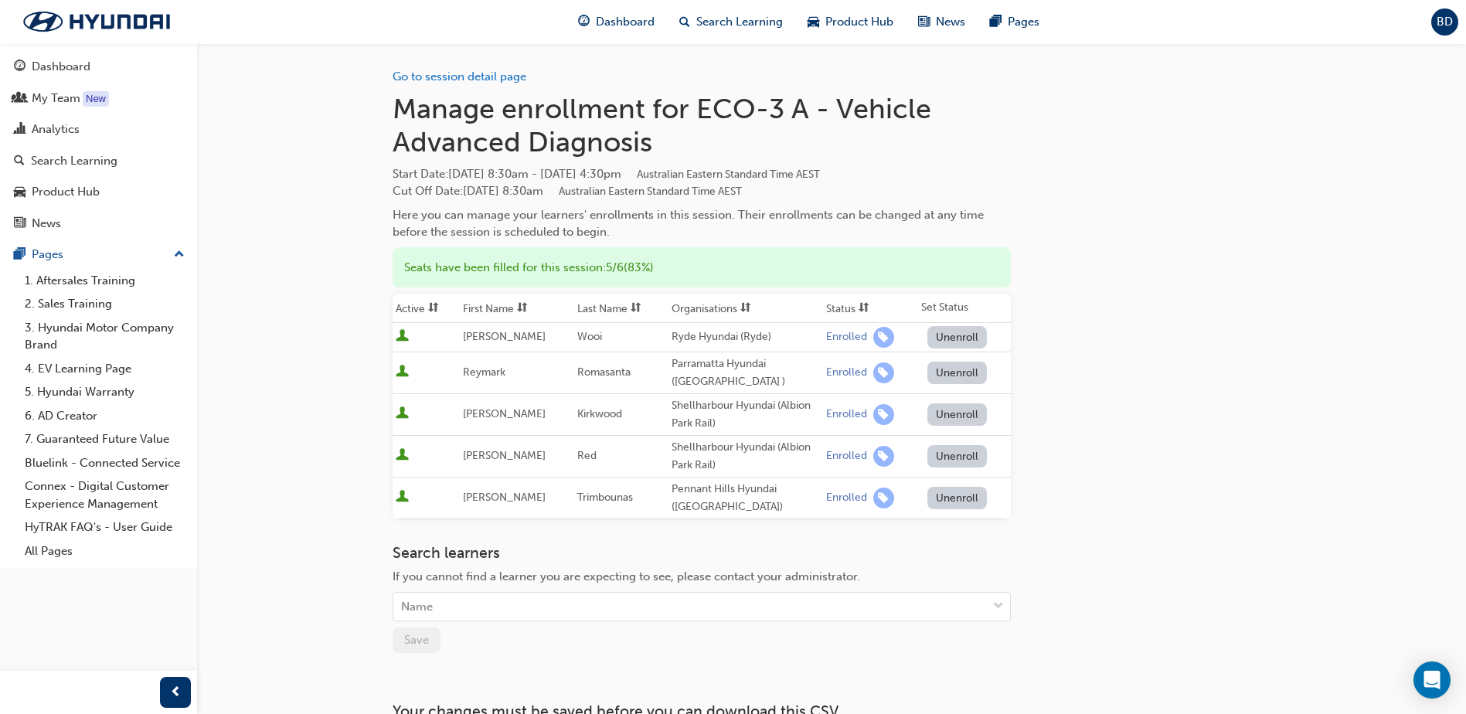
scroll to position [77, 0]
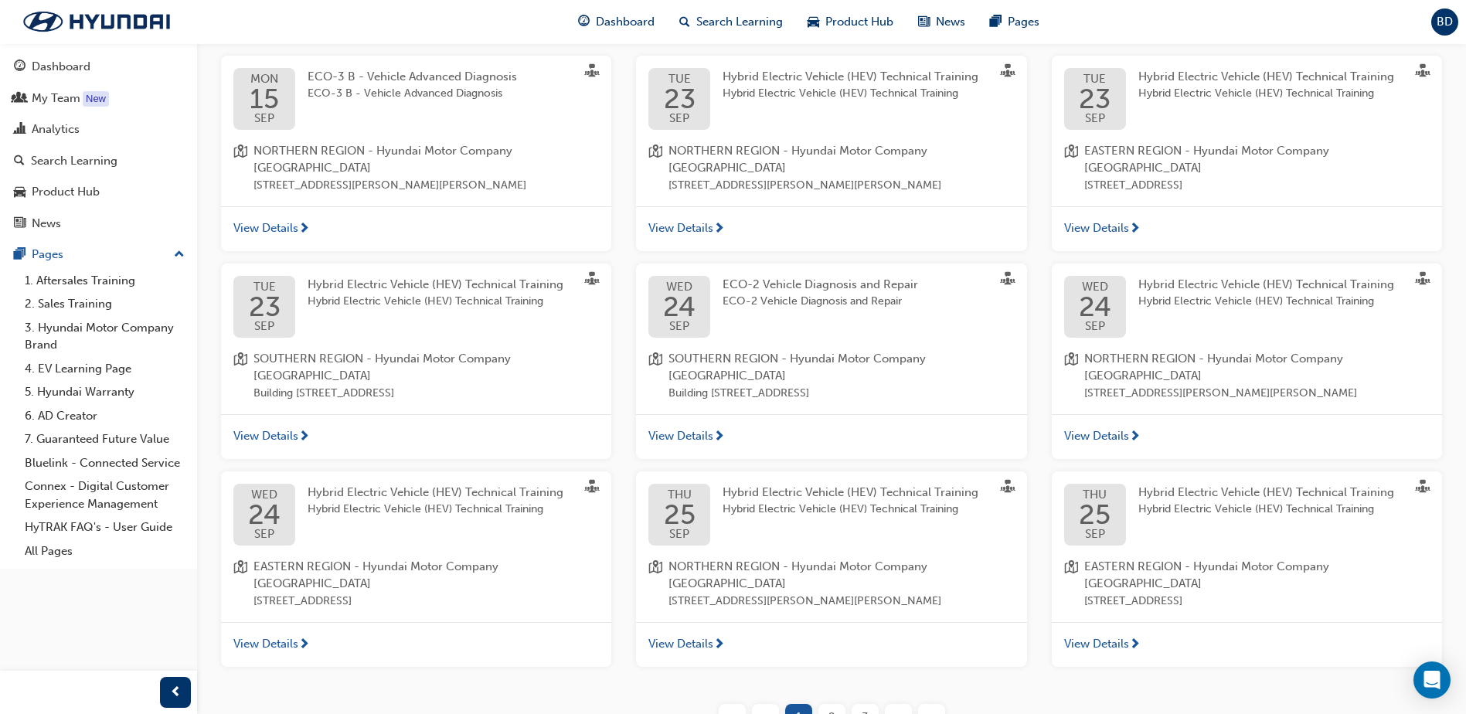
scroll to position [531, 0]
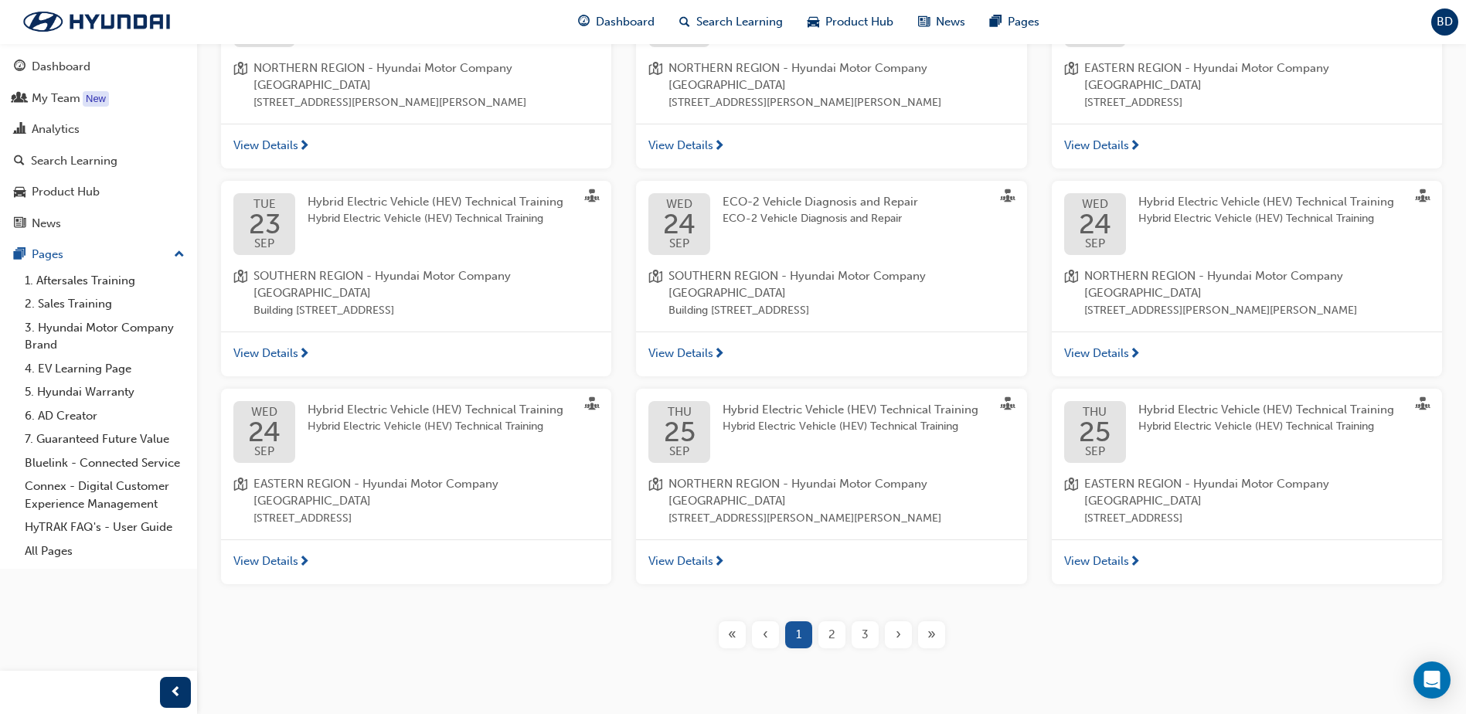
click at [859, 621] on div "3" at bounding box center [865, 634] width 27 height 27
click at [861, 621] on div "3" at bounding box center [865, 634] width 27 height 27
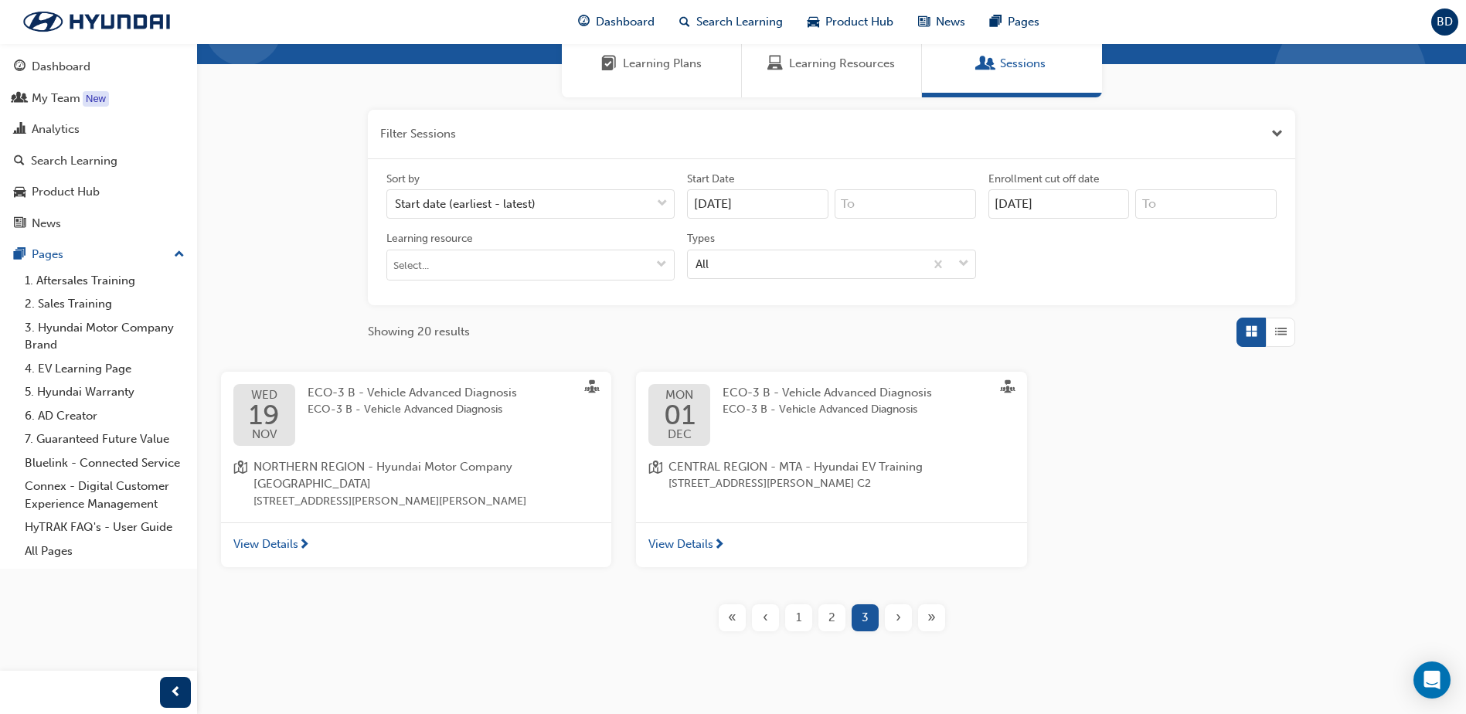
click at [839, 604] on div "2" at bounding box center [831, 617] width 27 height 27
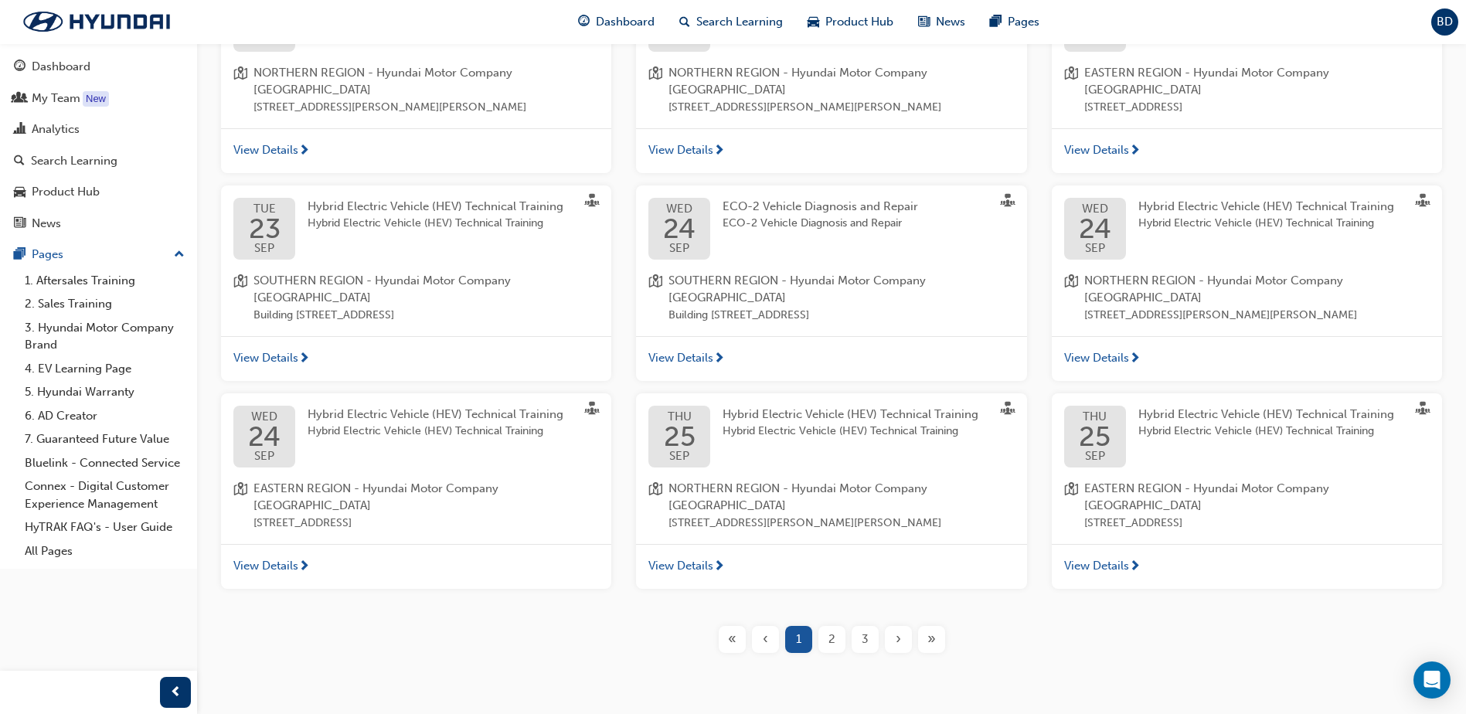
scroll to position [531, 0]
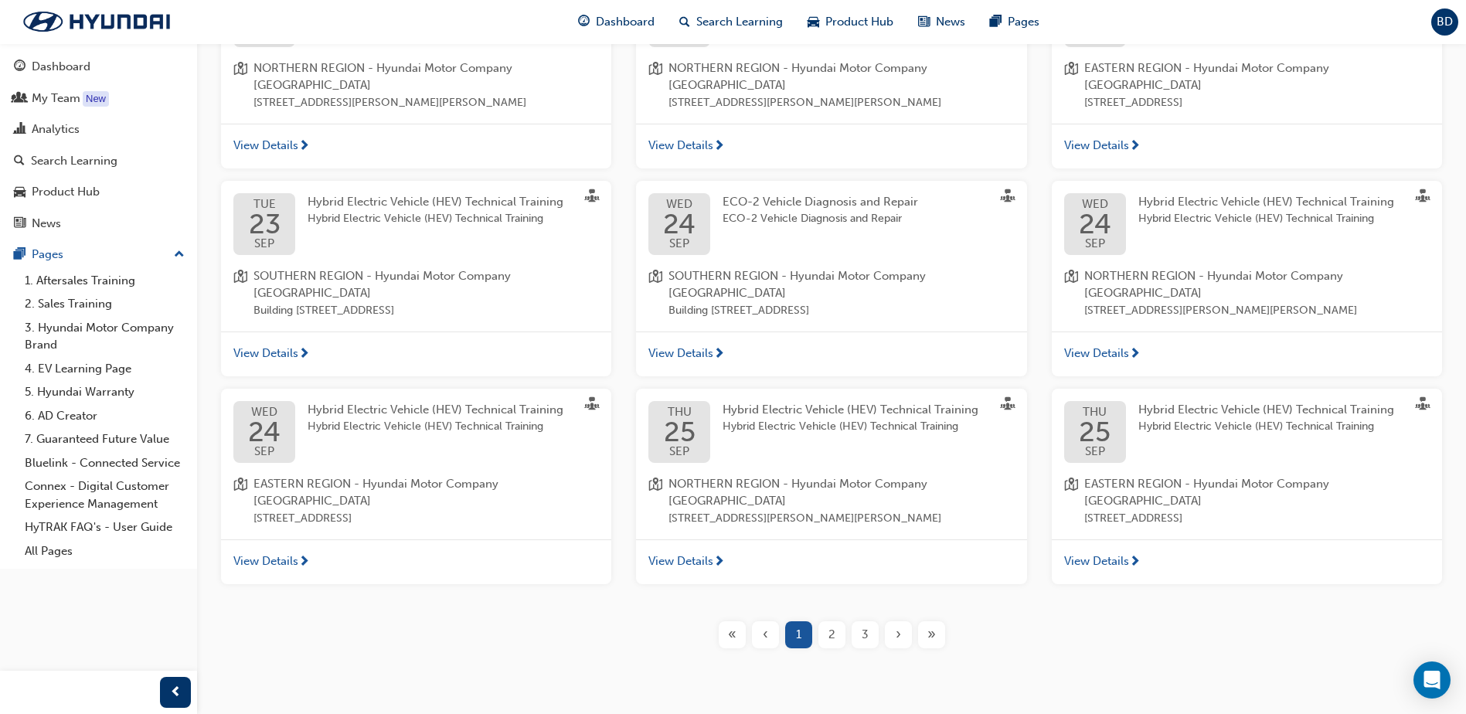
click at [834, 626] on span "2" at bounding box center [831, 635] width 7 height 18
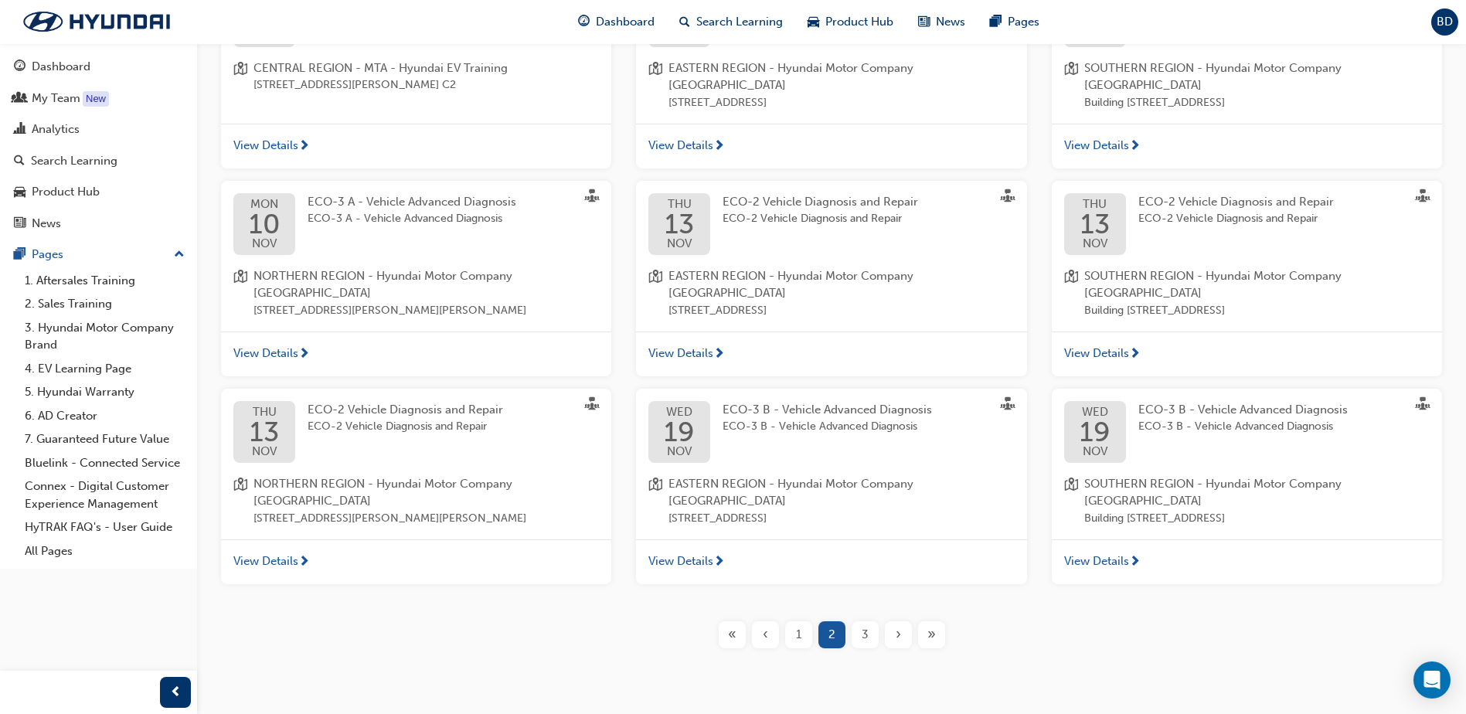
click at [703, 564] on span "View Details" at bounding box center [680, 561] width 65 height 18
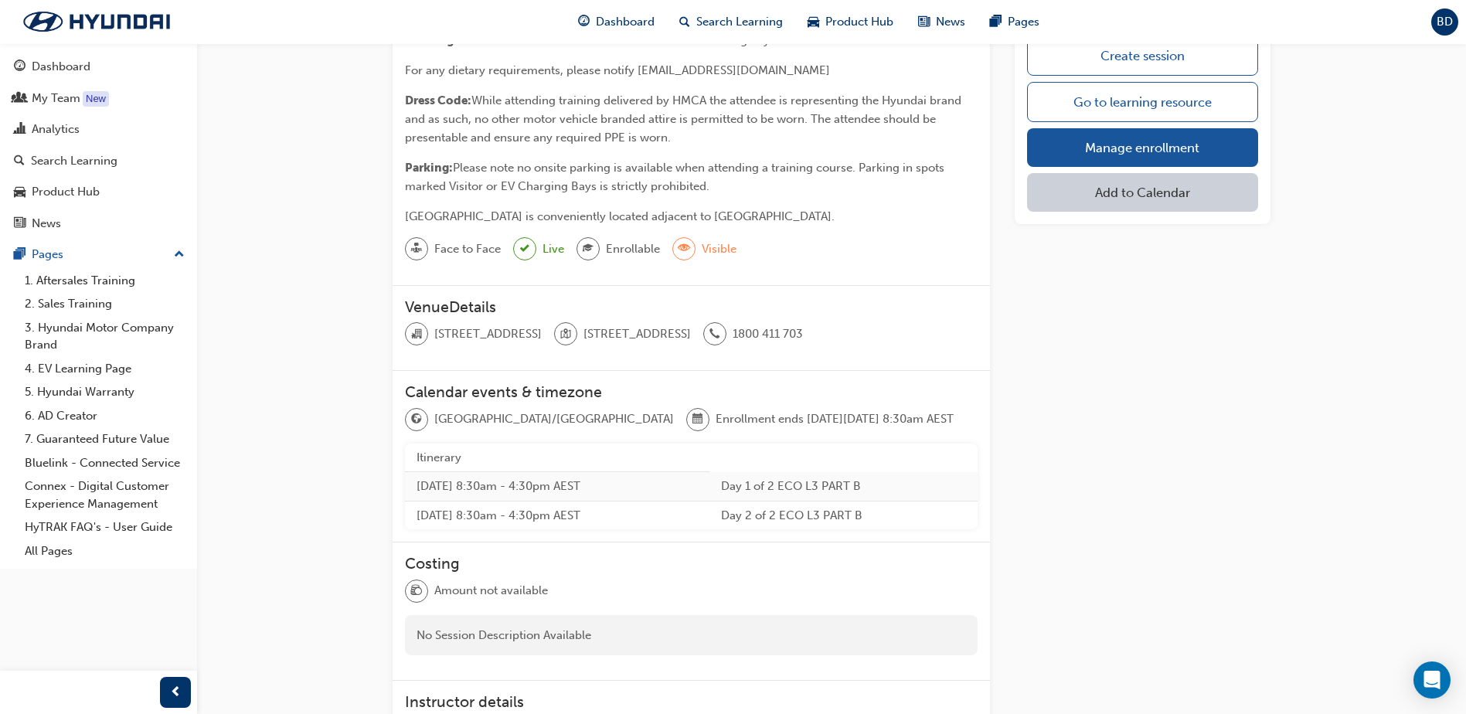
scroll to position [301, 0]
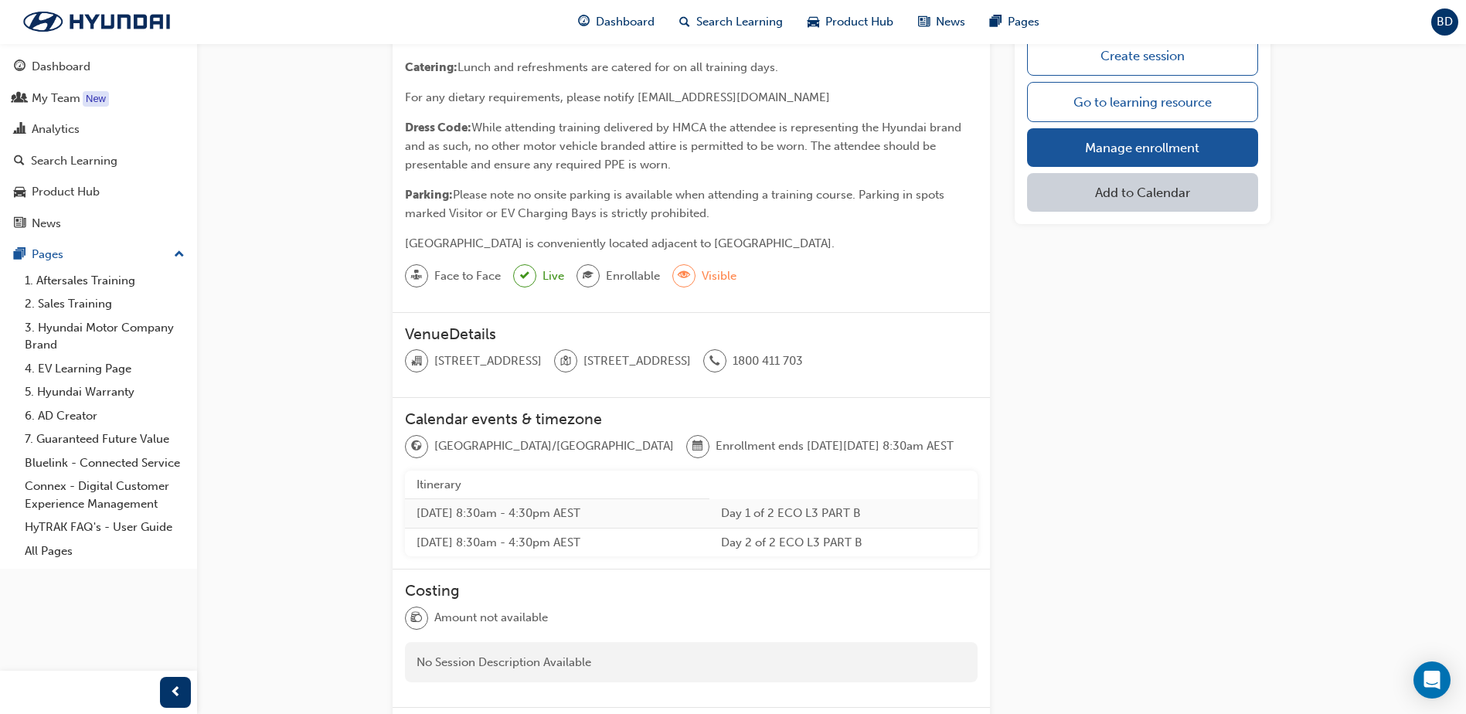
click at [890, 350] on div "[STREET_ADDRESS][GEOGRAPHIC_DATA][STREET_ADDRESS] 1800 411 703" at bounding box center [691, 367] width 573 height 36
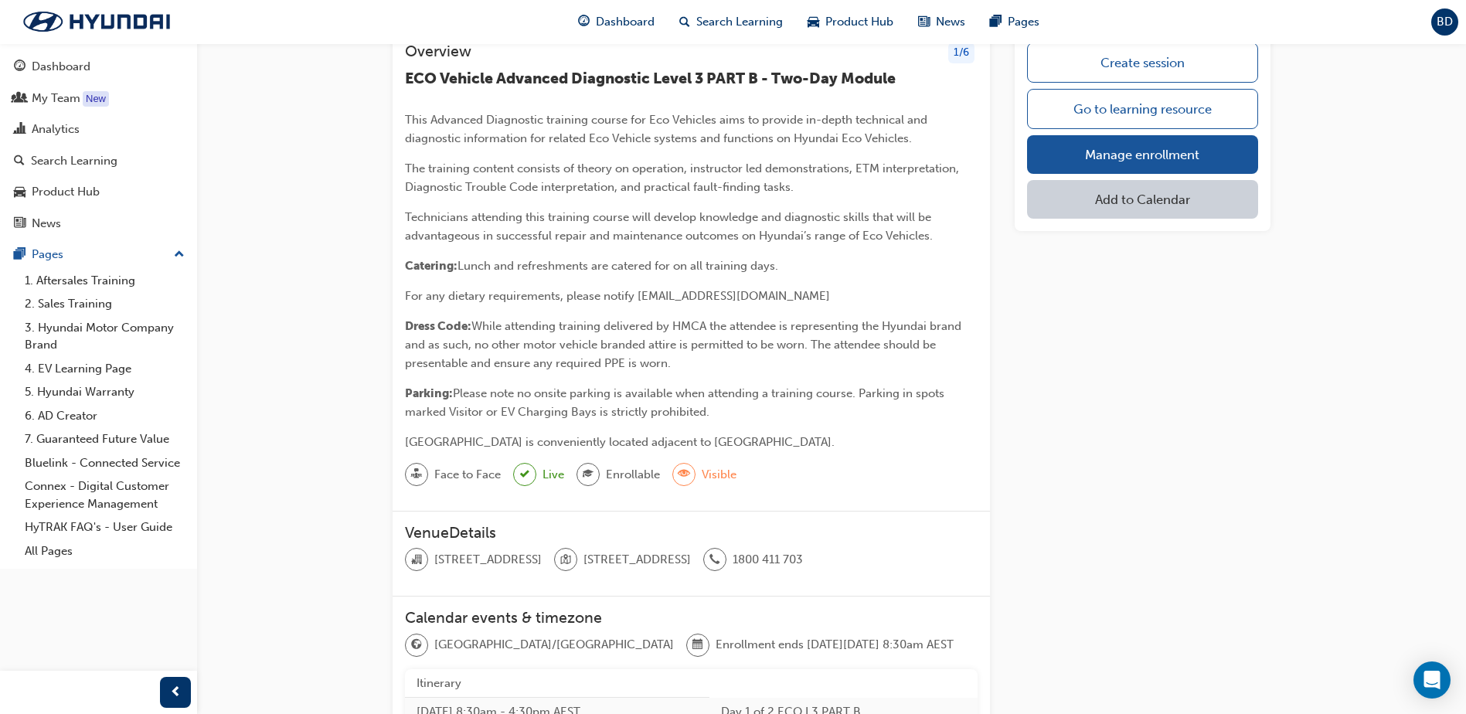
scroll to position [532, 0]
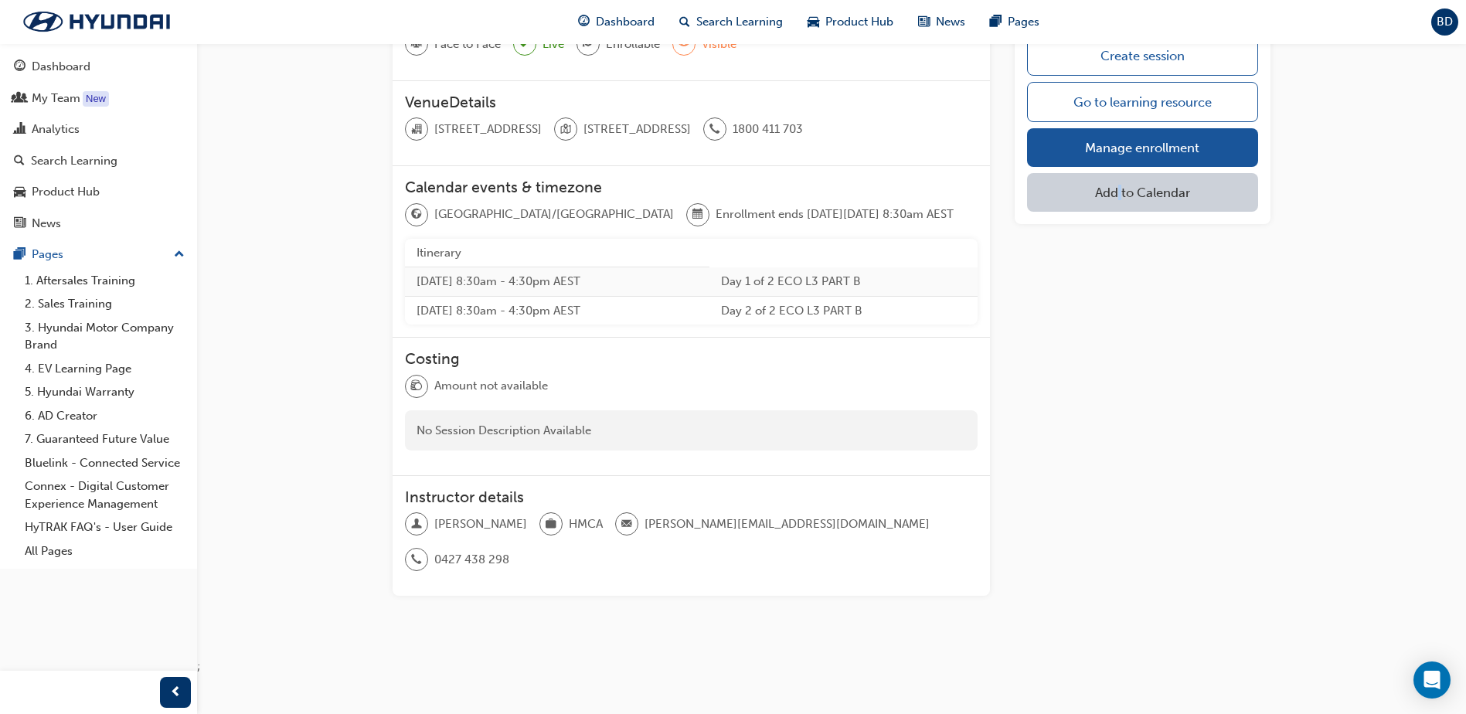
drag, startPoint x: 1120, startPoint y: 491, endPoint x: 1112, endPoint y: 496, distance: 10.1
click at [1112, 496] on div "Create session Go to learning resource Manage enrollment Add to Calendar" at bounding box center [1143, 104] width 256 height 1008
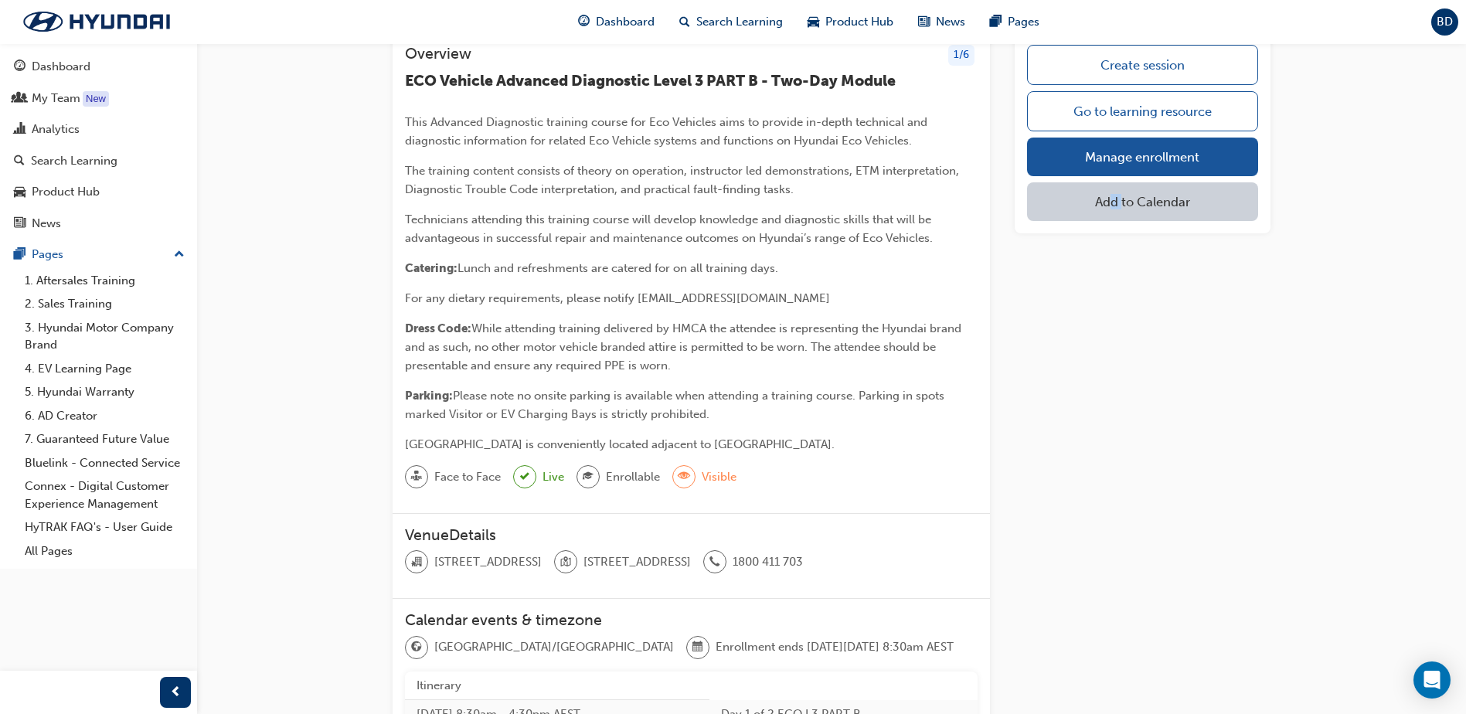
scroll to position [77, 0]
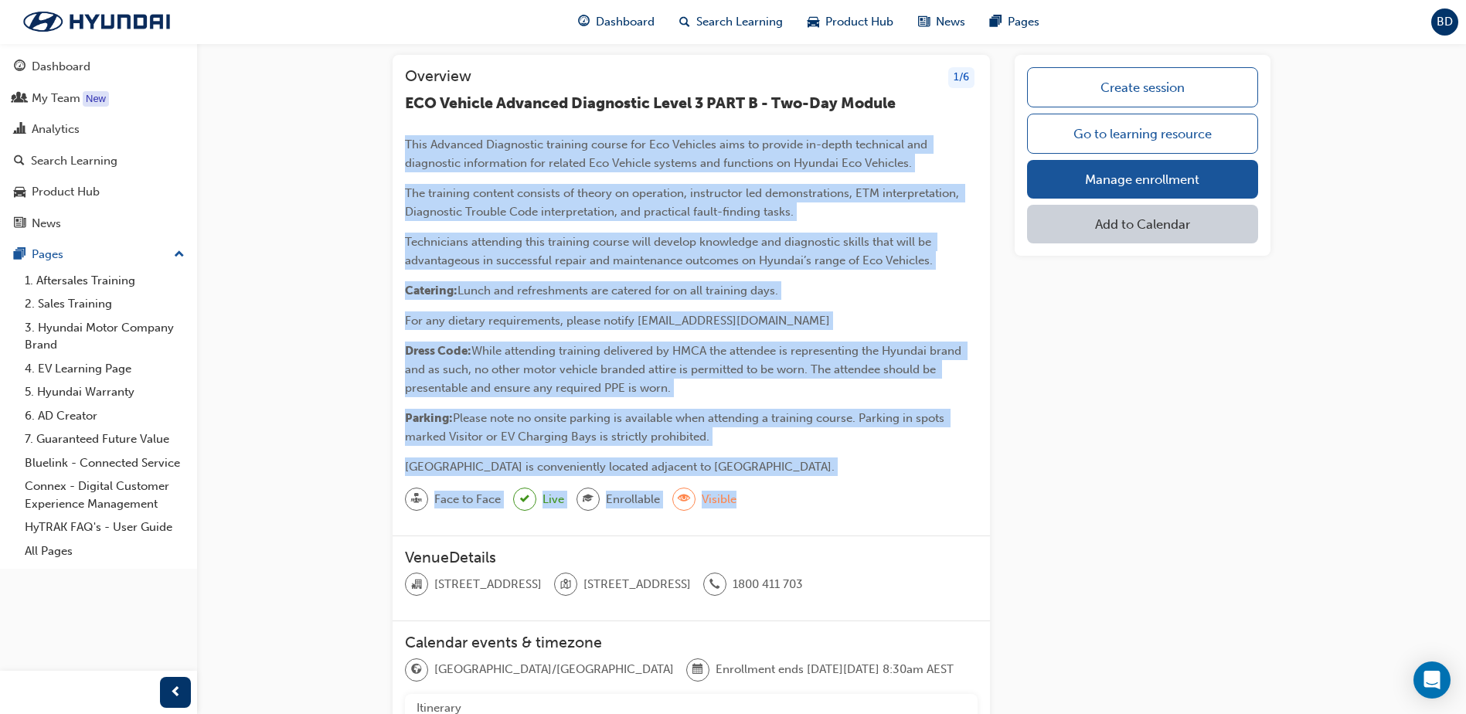
drag, startPoint x: 801, startPoint y: 476, endPoint x: 378, endPoint y: 117, distance: 554.8
click at [378, 117] on div "ECO-3 B - Vehicle Advanced Diagnosis Session Go back Overview 1 / 6 ECO Vehicle…" at bounding box center [831, 552] width 927 height 1122
copy div "Lore Ipsumdol Sitametcon adipisci elitse doe Tem Incididu utla et dolorem al-en…"
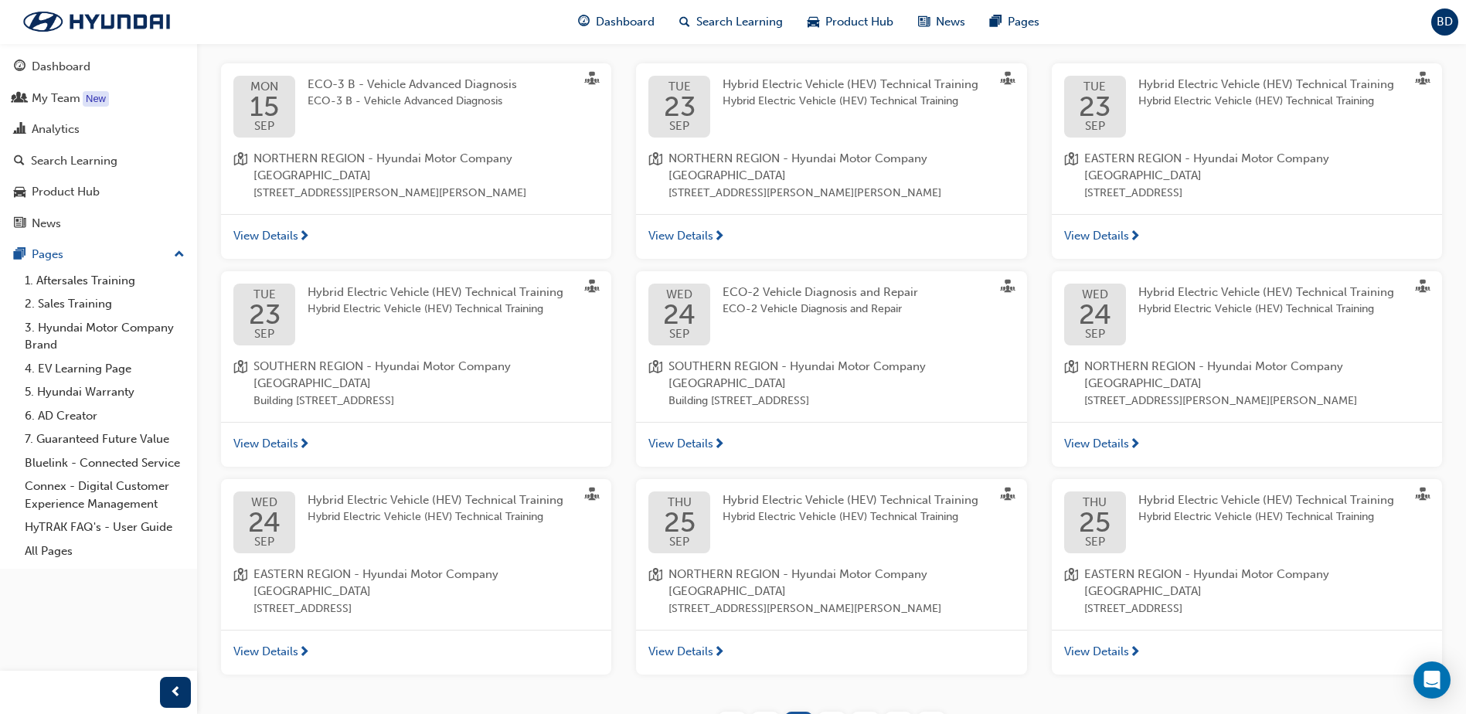
scroll to position [442, 0]
click at [831, 713] on span "2" at bounding box center [831, 724] width 7 height 18
click at [828, 713] on span "2" at bounding box center [831, 724] width 7 height 18
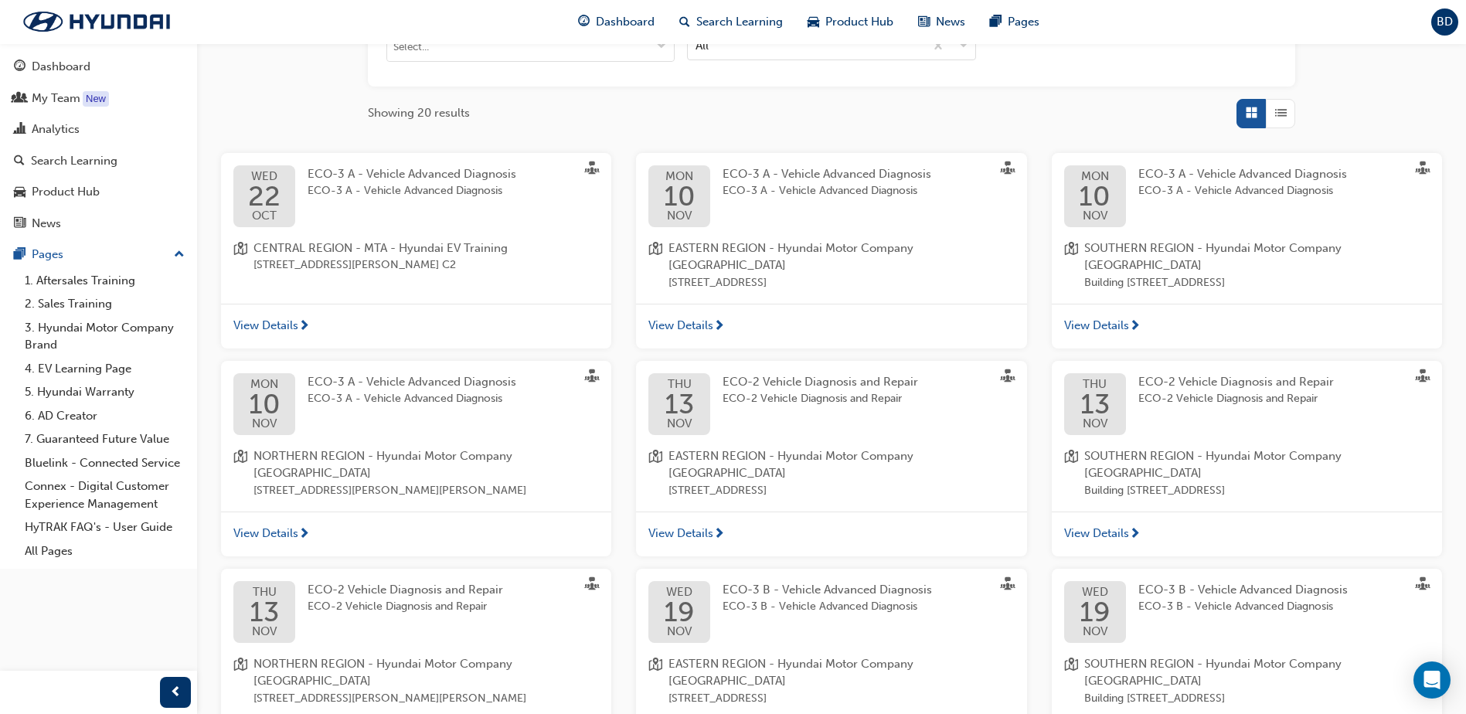
scroll to position [365, 0]
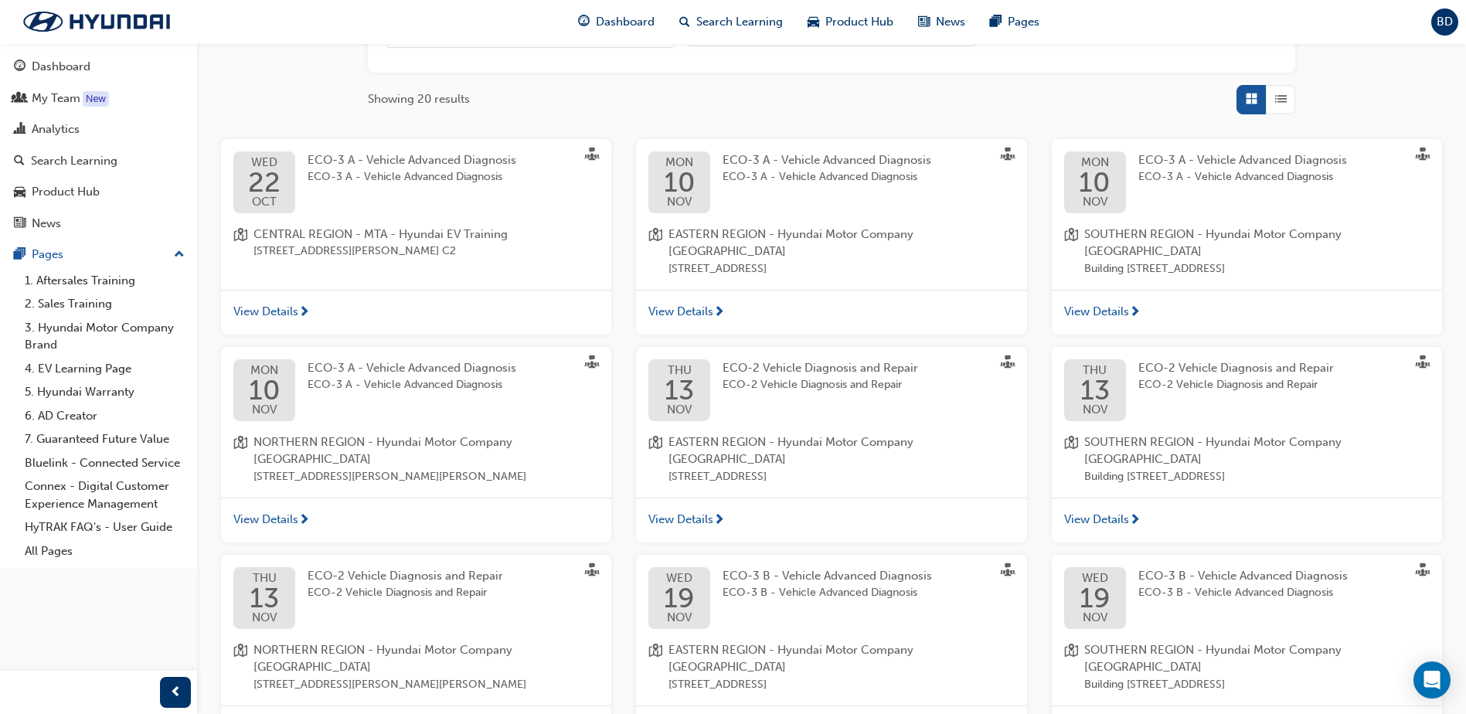
click at [293, 522] on span "View Details" at bounding box center [265, 520] width 65 height 18
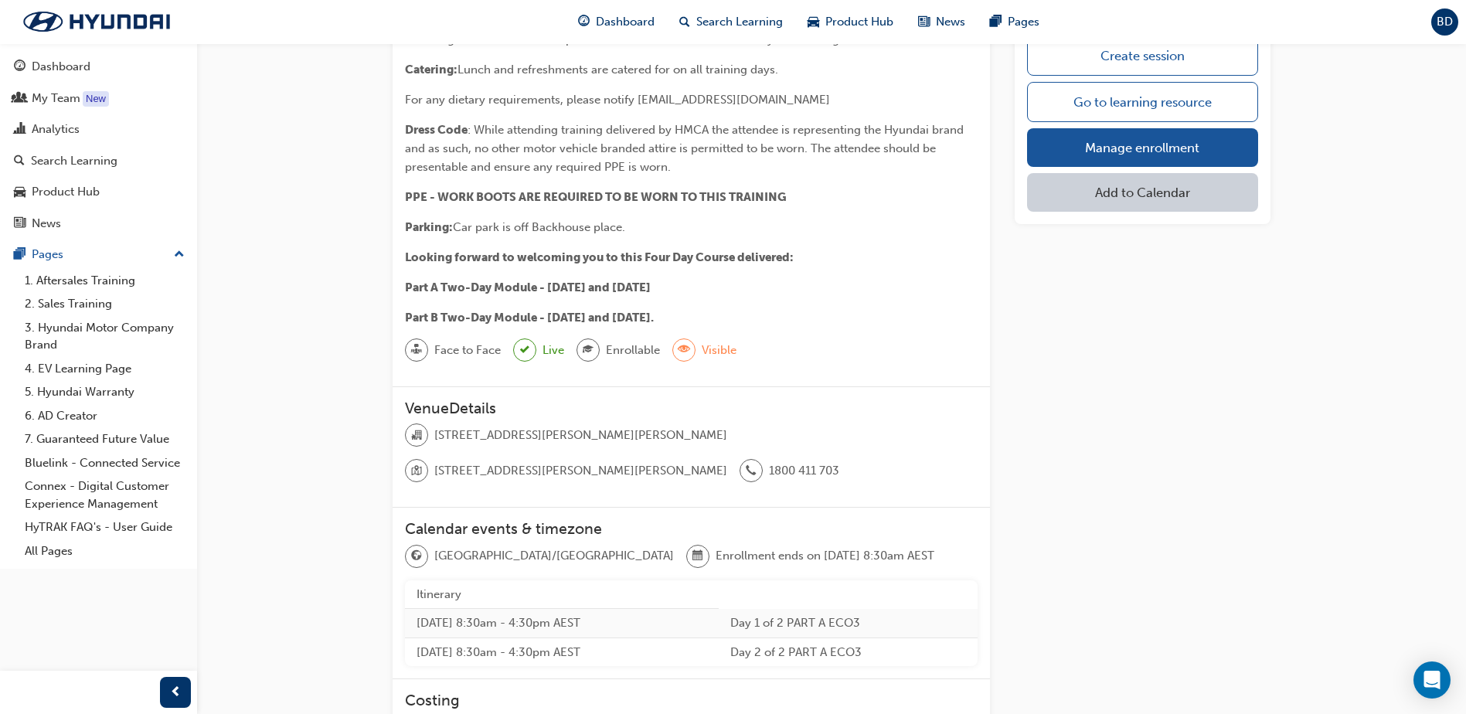
scroll to position [295, 0]
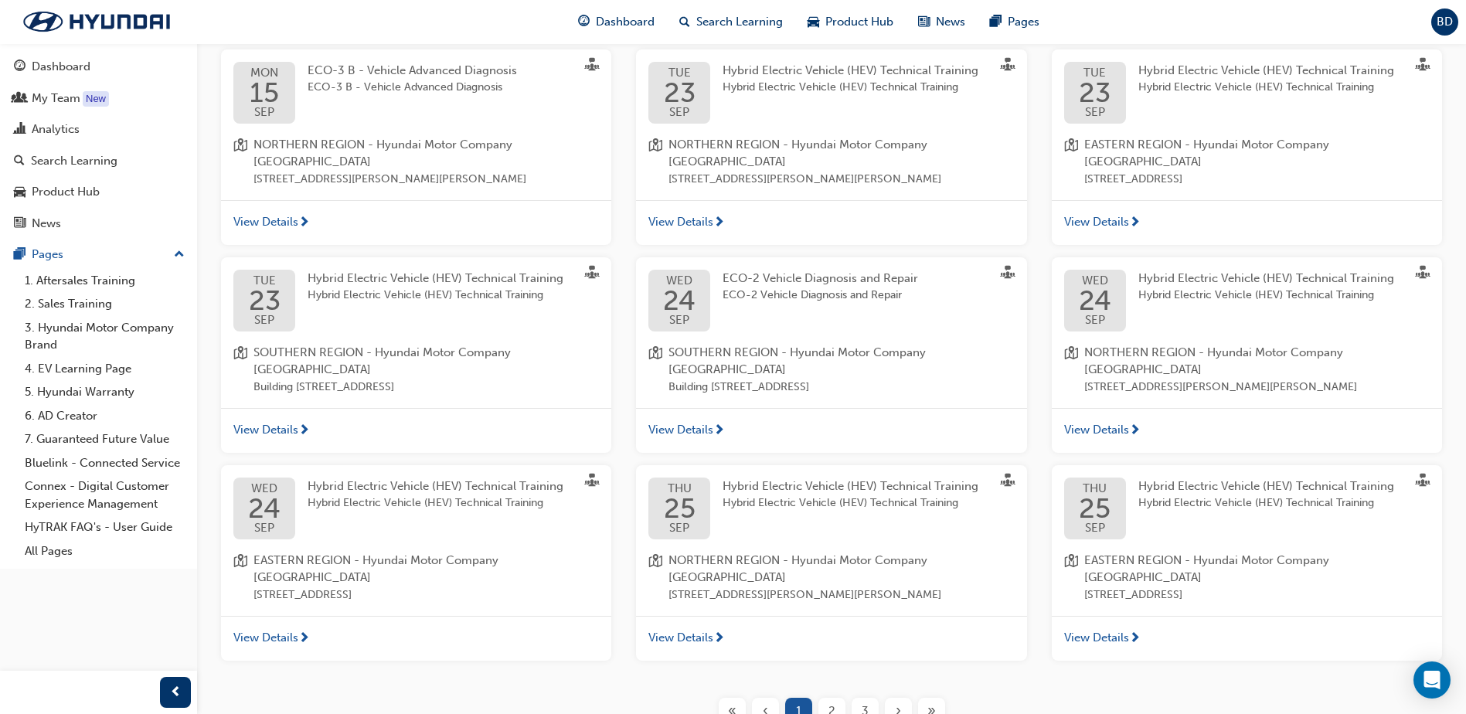
scroll to position [531, 0]
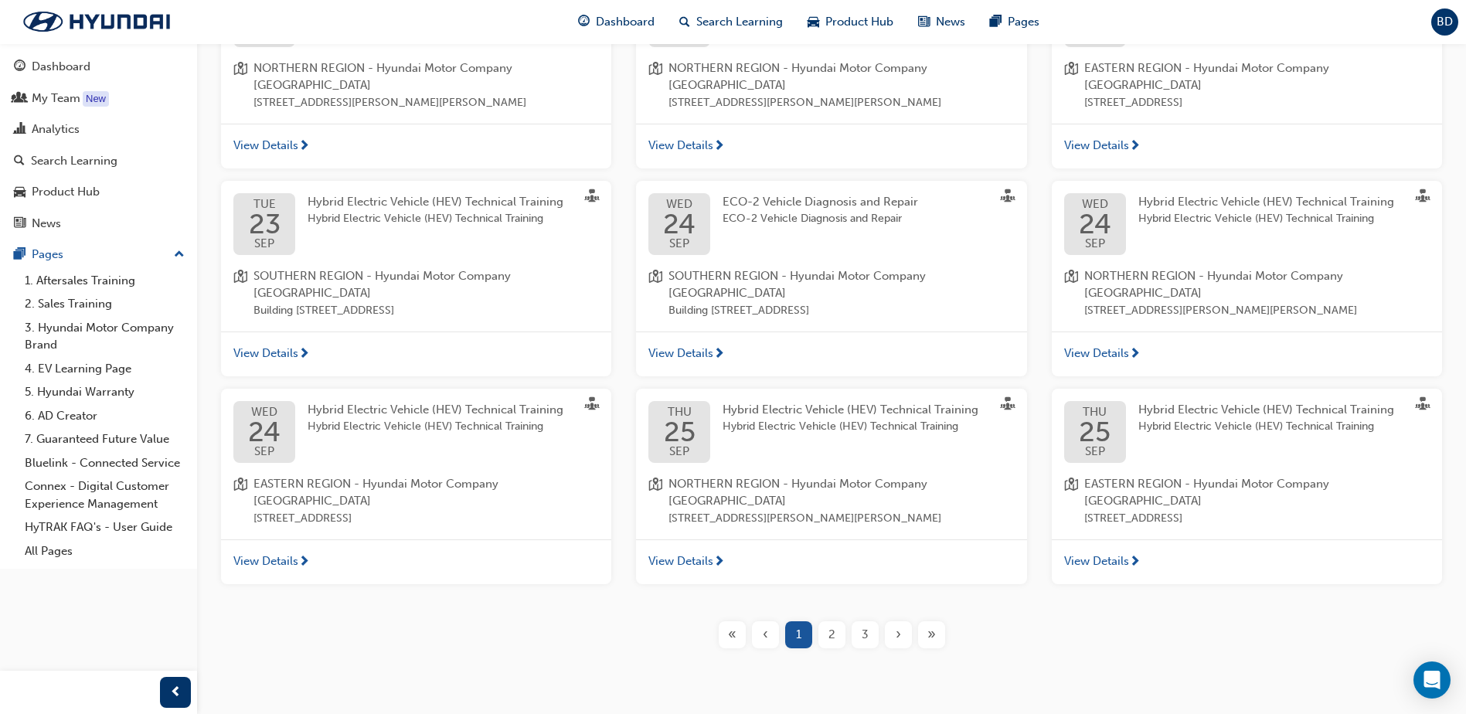
click at [432, 450] on div "[DATE] Hybrid Electric Vehicle (HEV) Technical Training Hybrid Electric Vehicle…" at bounding box center [416, 464] width 390 height 151
click at [679, 552] on span "View Details" at bounding box center [680, 561] width 65 height 18
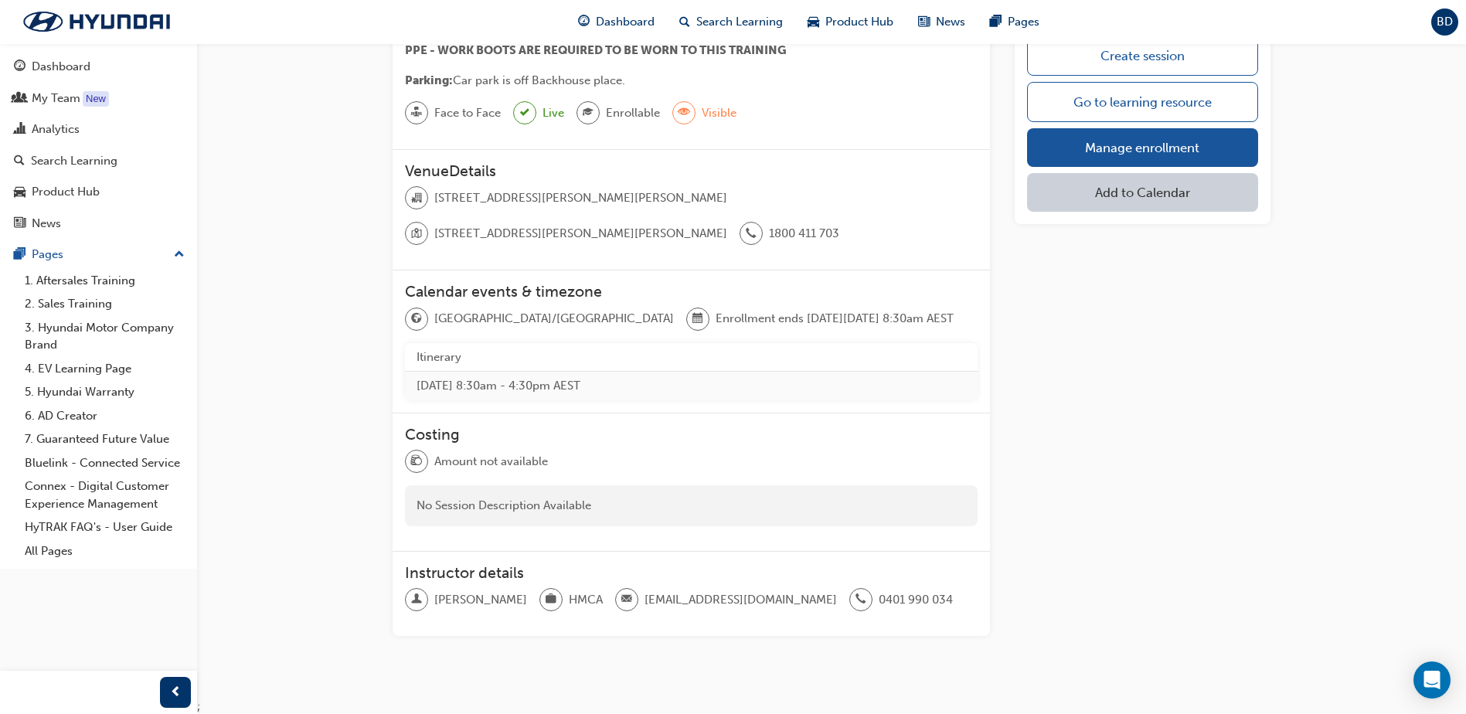
scroll to position [860, 0]
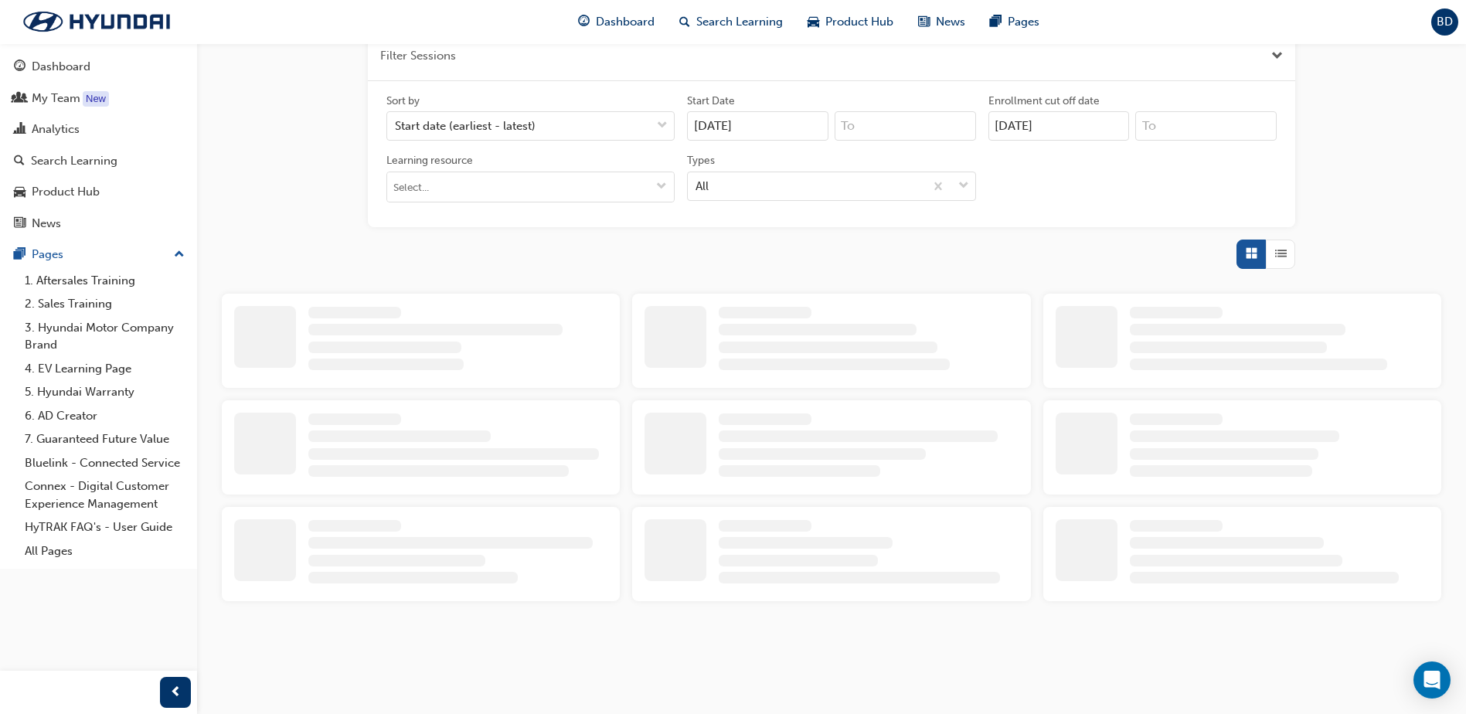
scroll to position [531, 0]
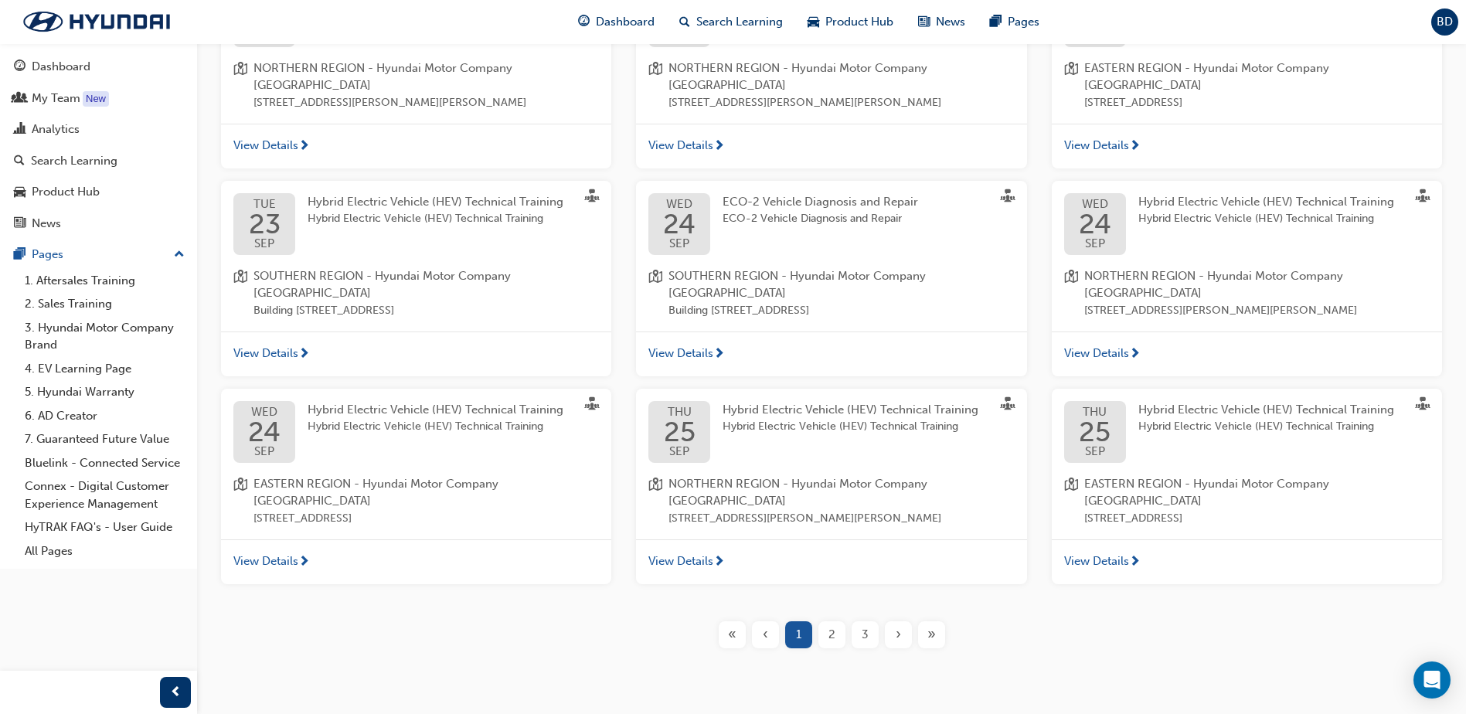
click at [831, 626] on span "2" at bounding box center [831, 635] width 7 height 18
click at [828, 626] on span "2" at bounding box center [831, 635] width 7 height 18
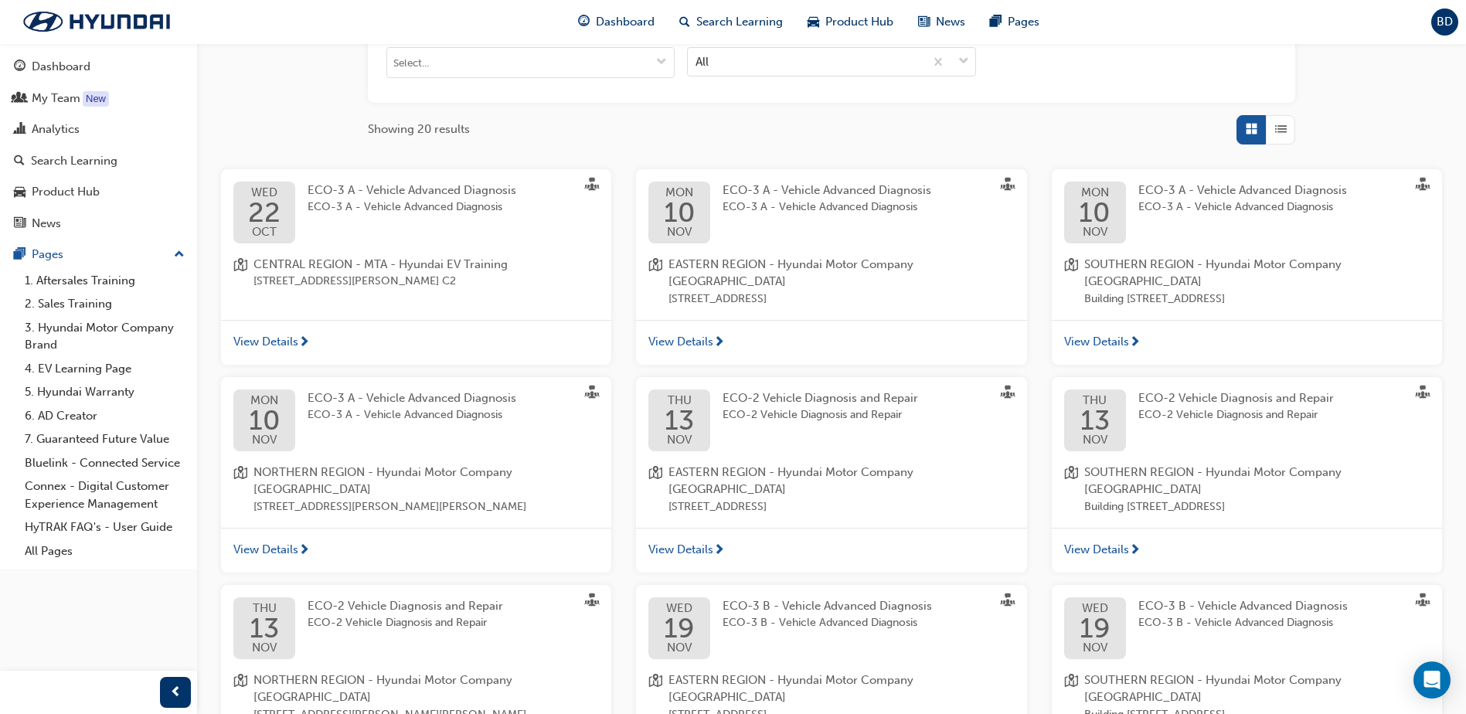
scroll to position [334, 0]
click at [767, 291] on span "[STREET_ADDRESS]" at bounding box center [840, 300] width 345 height 18
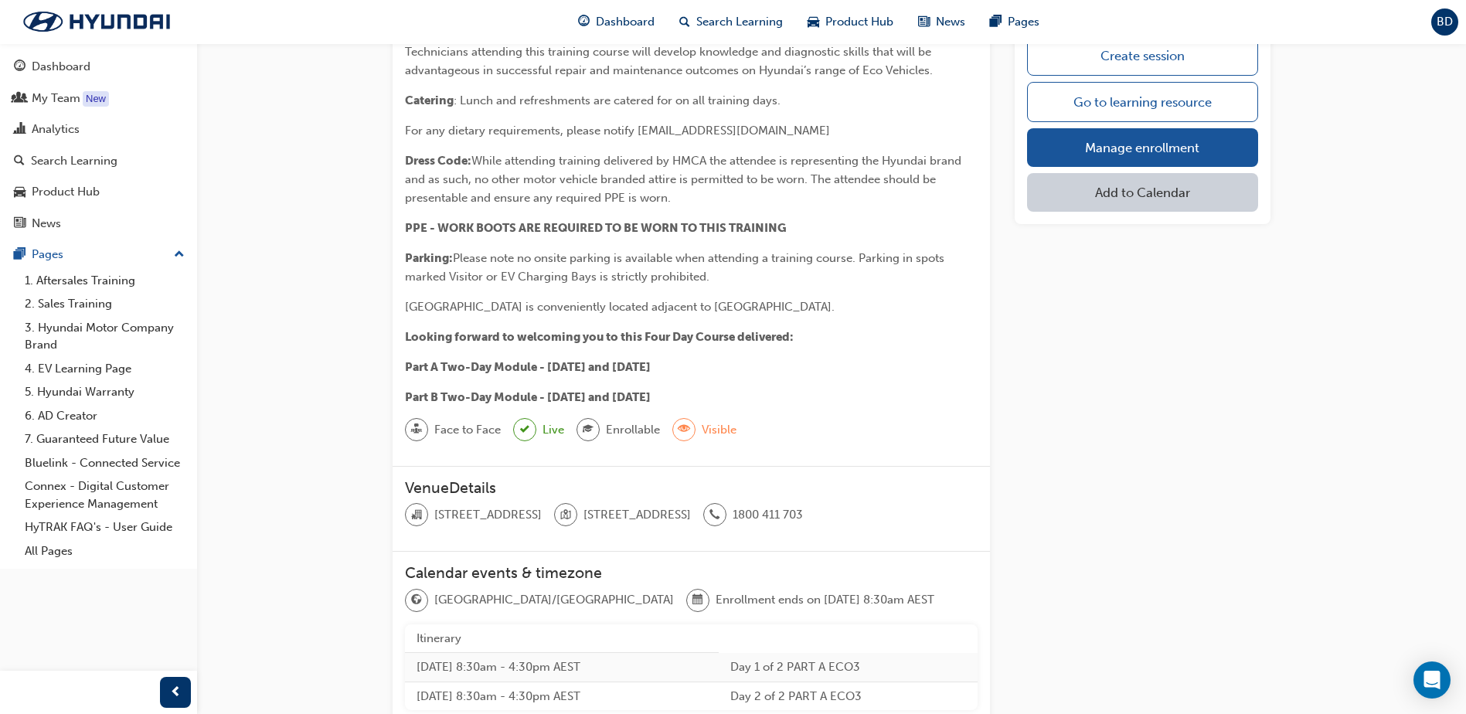
scroll to position [267, 0]
click at [1113, 141] on link "Manage enrollment" at bounding box center [1142, 147] width 231 height 39
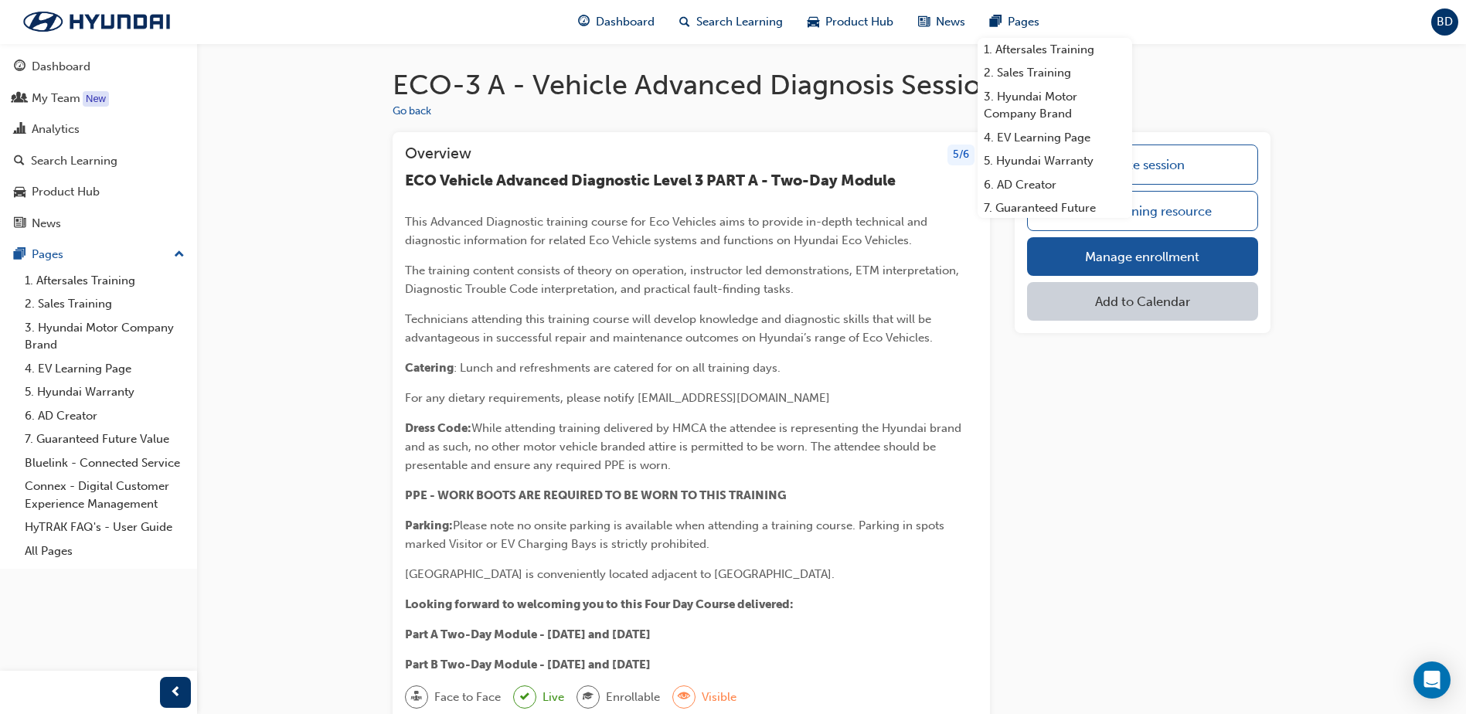
click at [1444, 29] on span "BD" at bounding box center [1444, 22] width 16 height 18
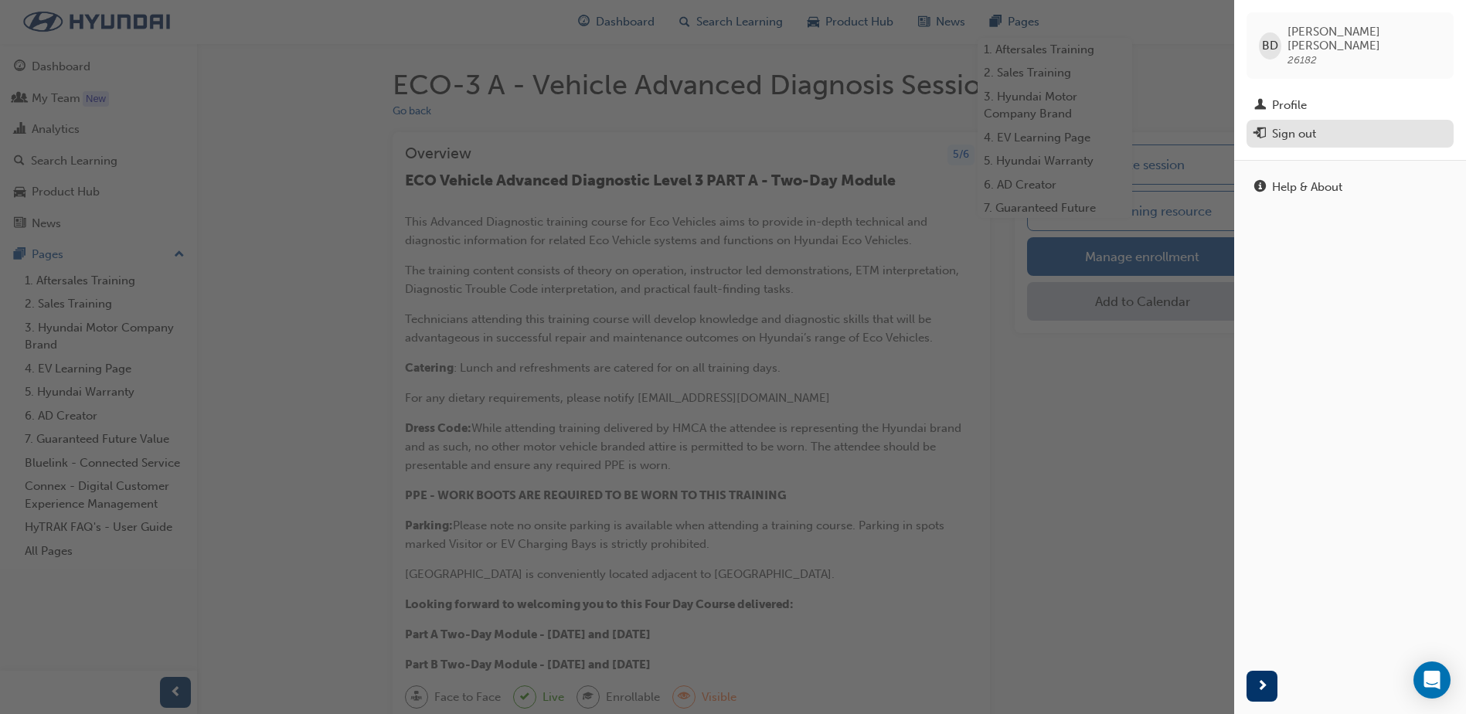
click at [1295, 125] on div "Sign out" at bounding box center [1294, 134] width 44 height 18
